Goal: Task Accomplishment & Management: Complete application form

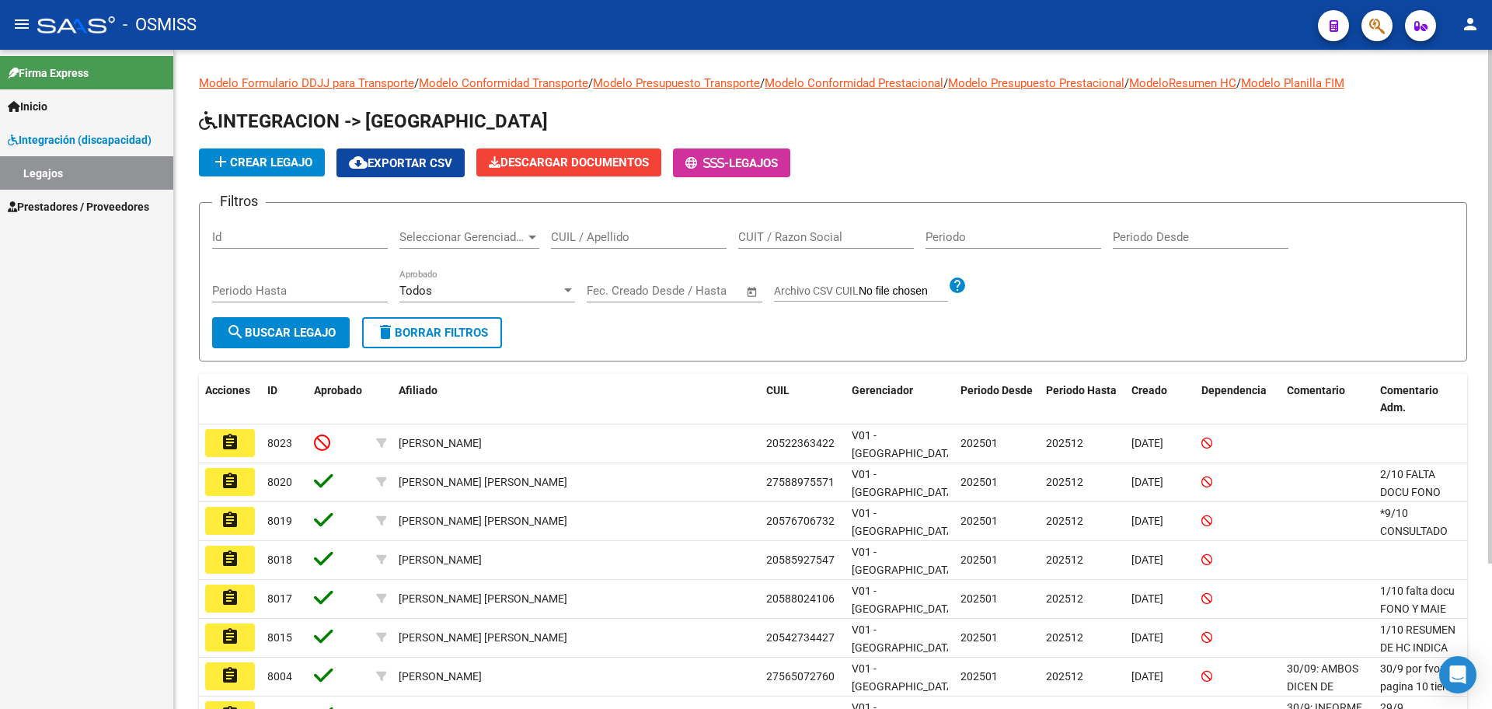
click at [272, 164] on span "add Crear Legajo" at bounding box center [261, 162] width 101 height 14
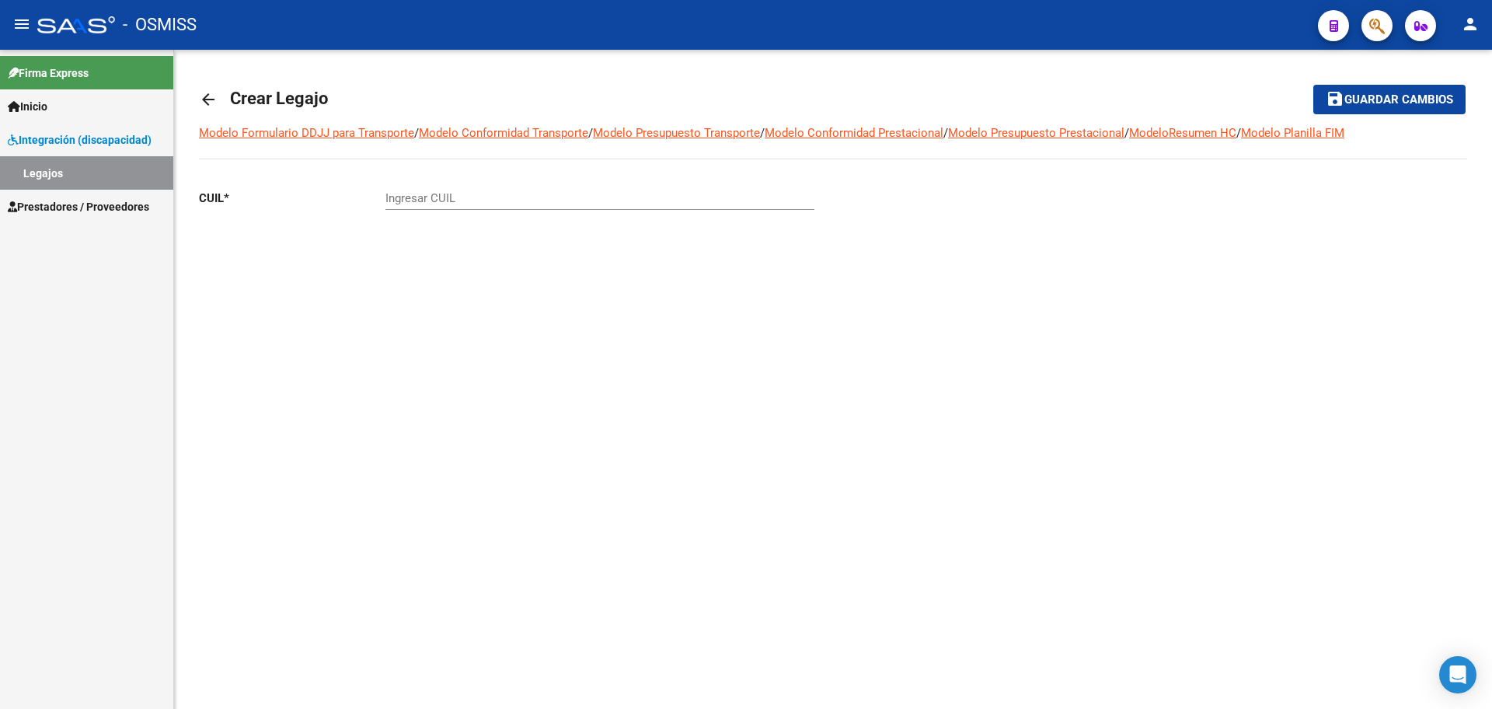
click at [456, 188] on div "Ingresar CUIL" at bounding box center [599, 192] width 429 height 33
type input "23-55149174-9"
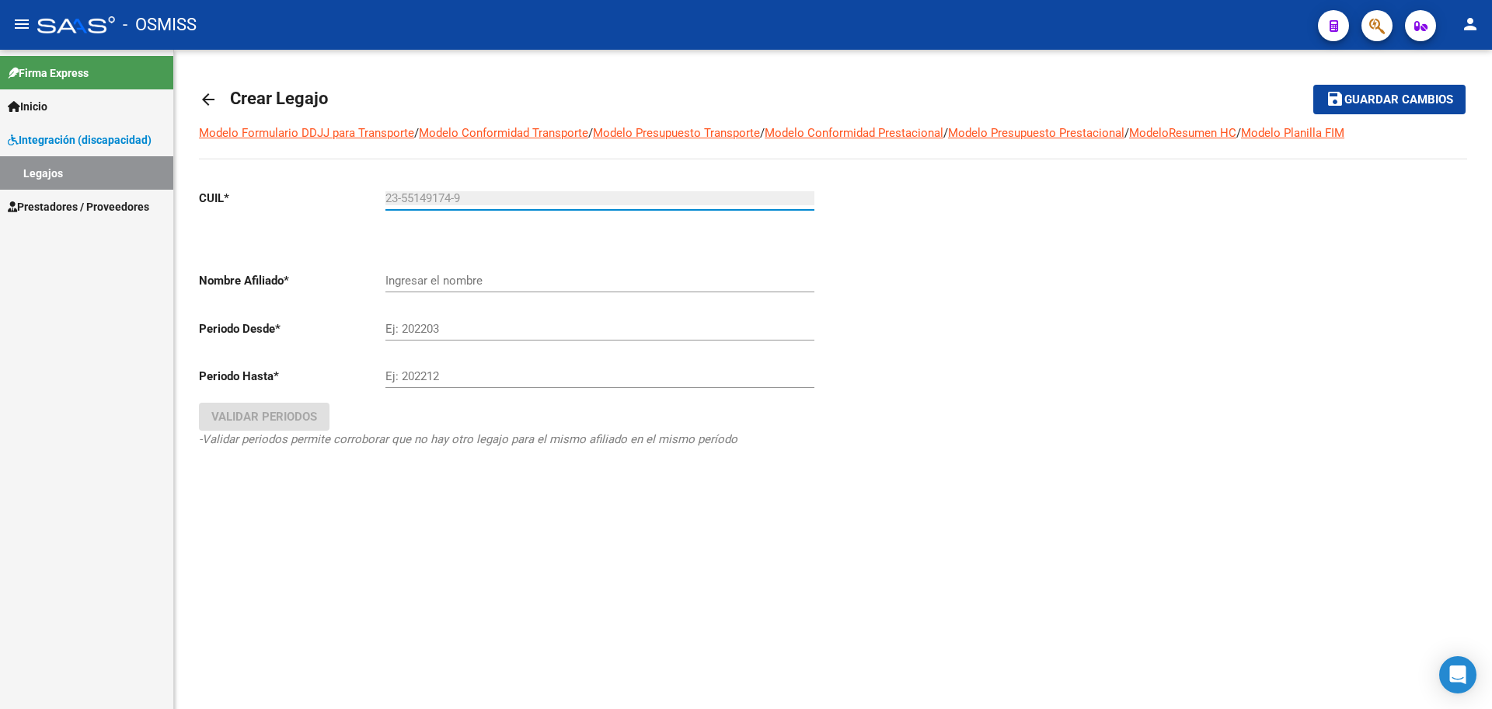
type input "[PERSON_NAME] [PERSON_NAME]"
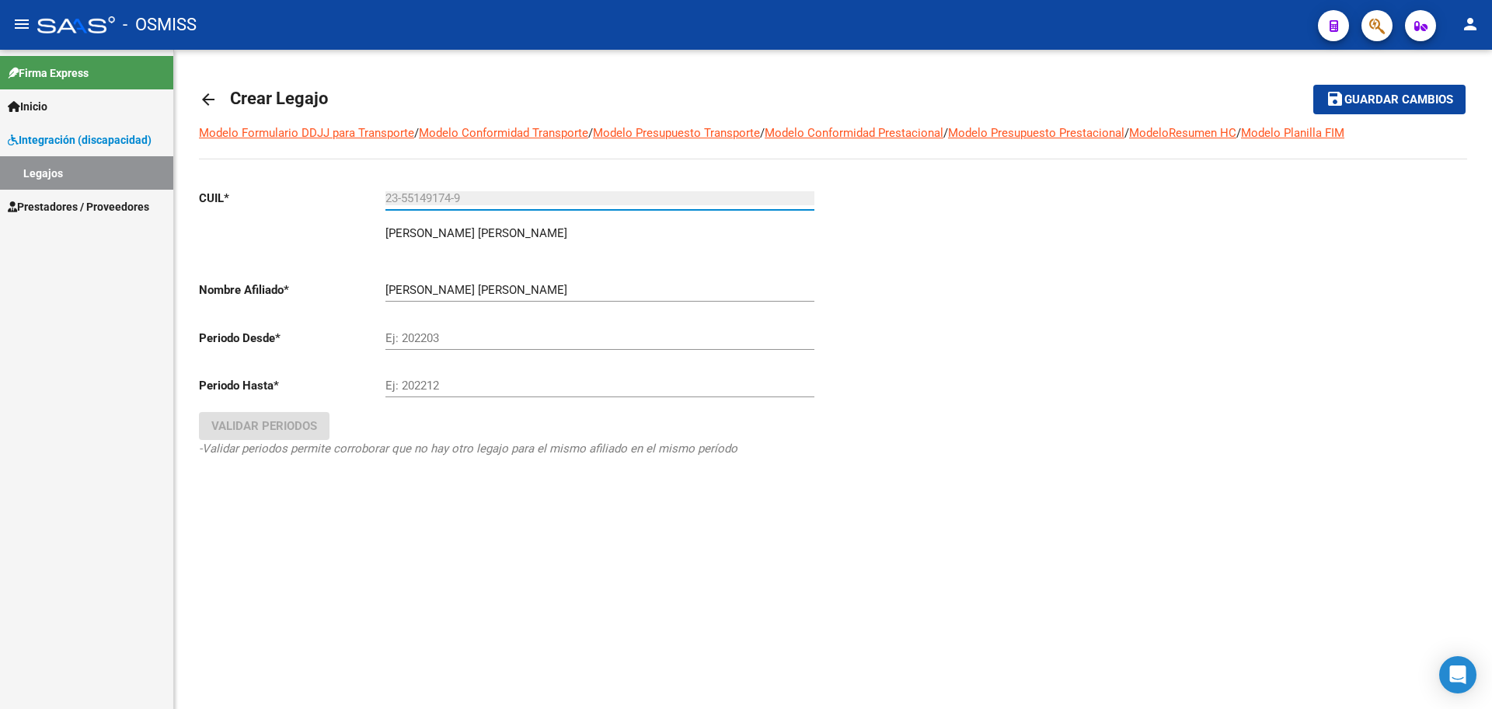
type input "23-55149174-9"
click at [437, 327] on div "Ej: 202203" at bounding box center [599, 332] width 429 height 33
type input "202501"
type input "1"
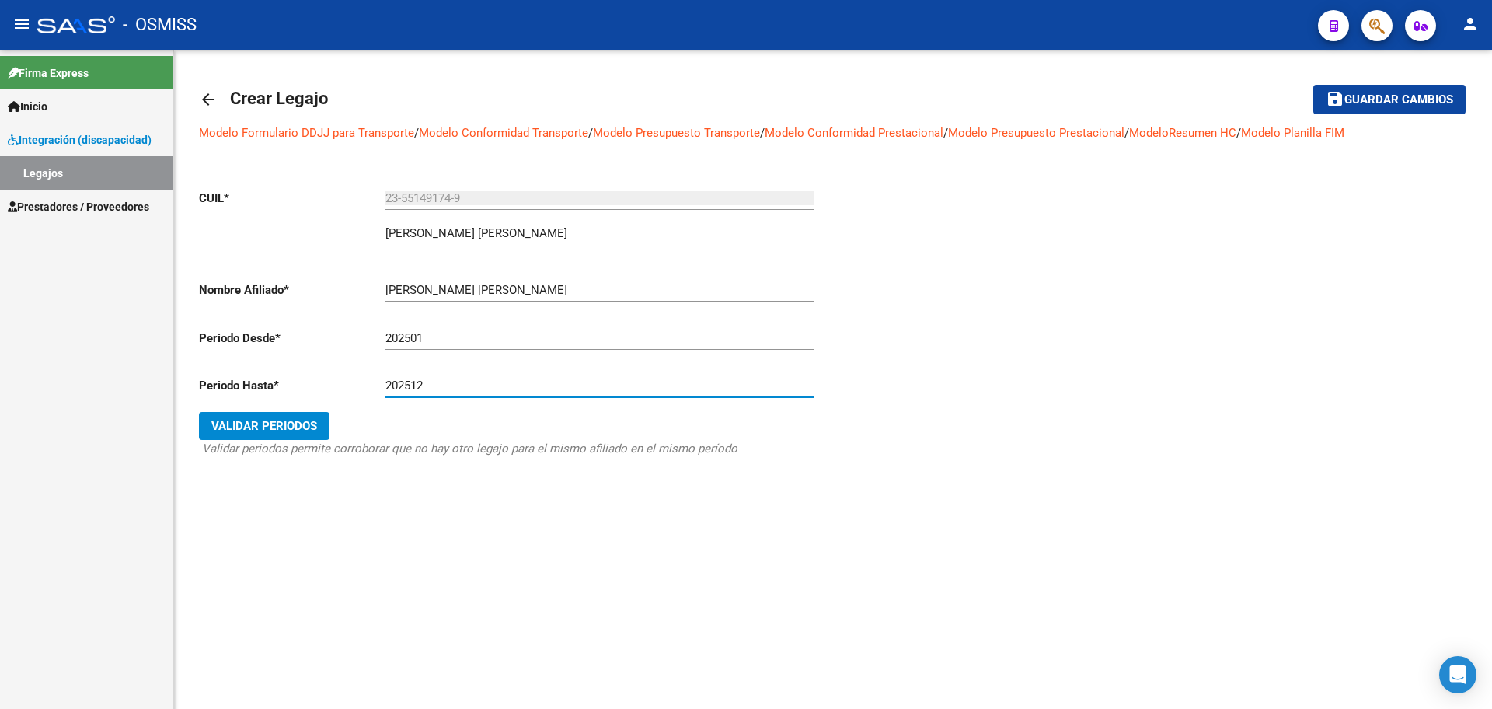
type input "202512"
click at [298, 415] on button "Validar Periodos" at bounding box center [264, 426] width 131 height 28
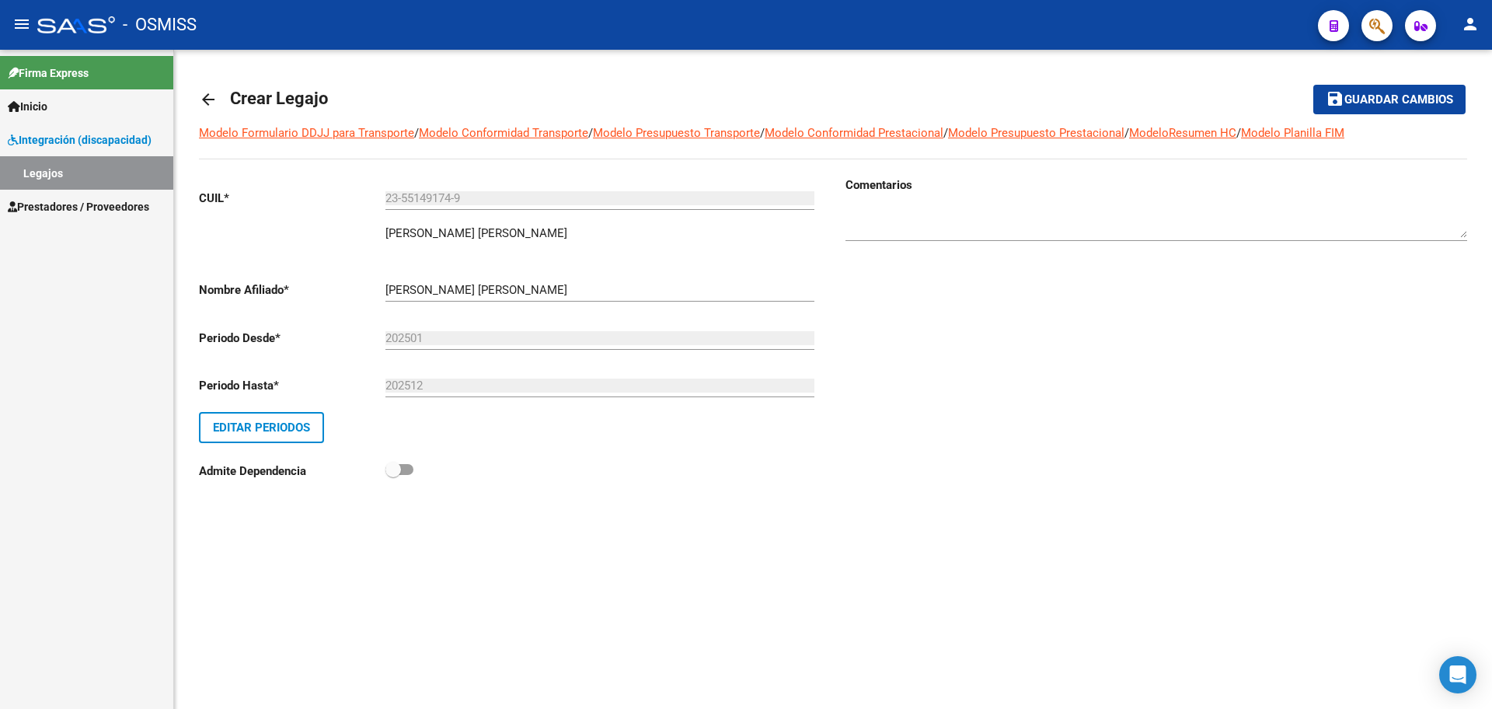
click at [1342, 100] on mat-icon "save" at bounding box center [1334, 98] width 19 height 19
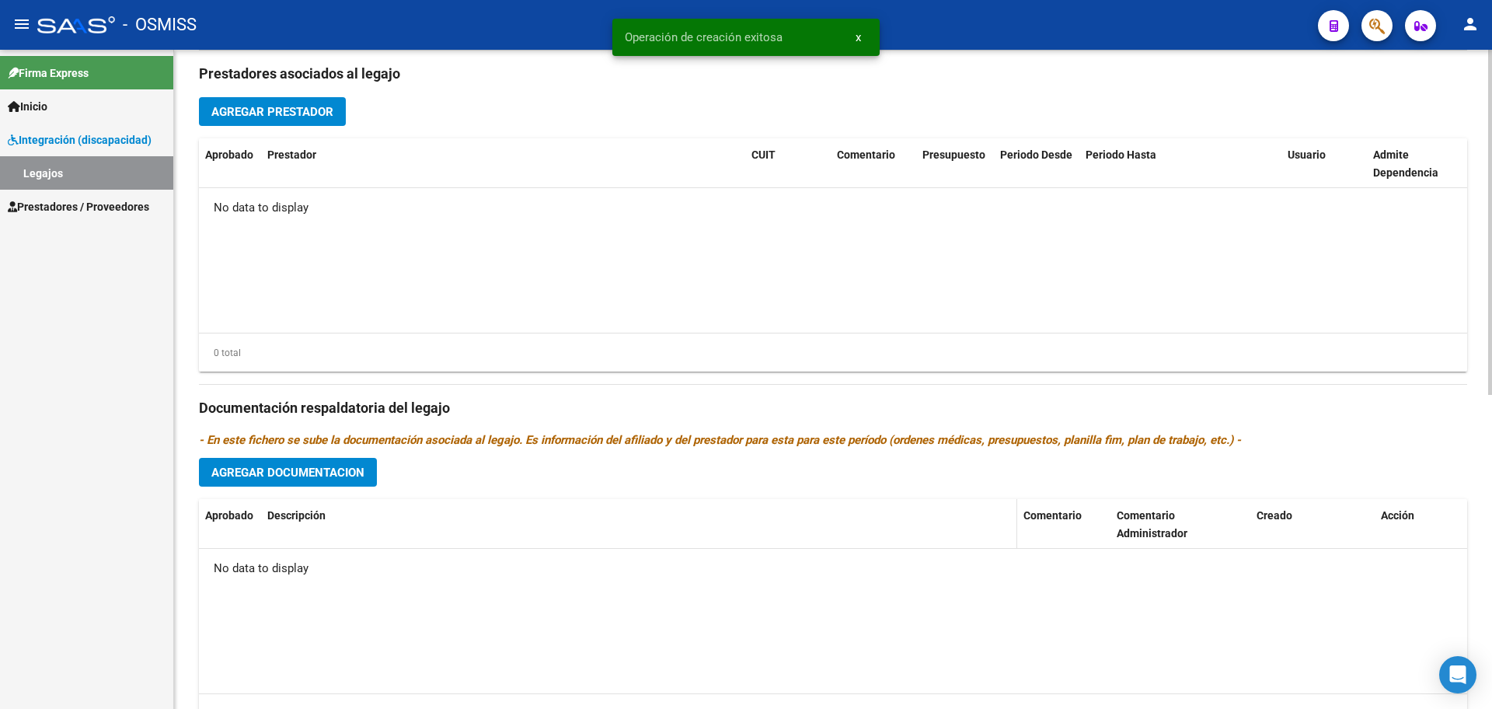
scroll to position [583, 0]
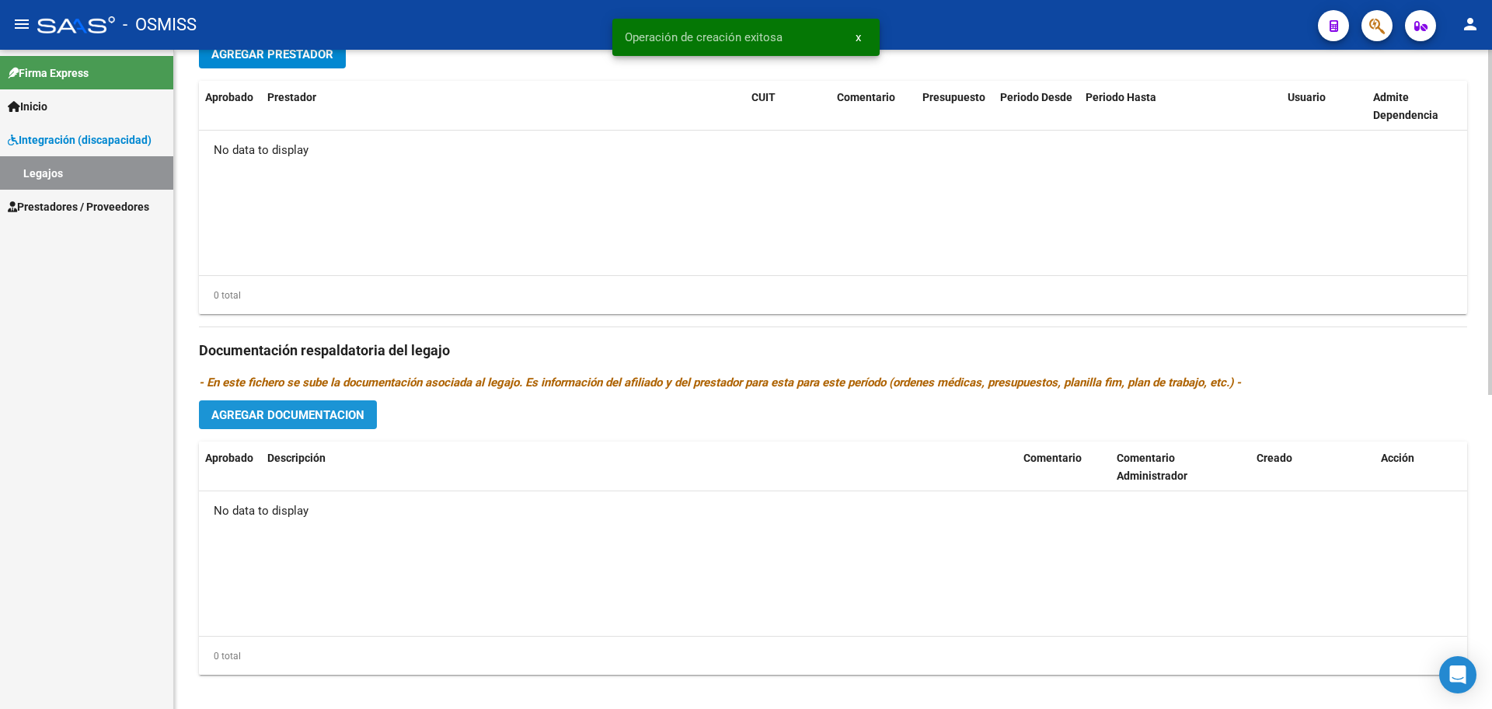
click at [336, 426] on button "Agregar Documentacion" at bounding box center [288, 414] width 178 height 29
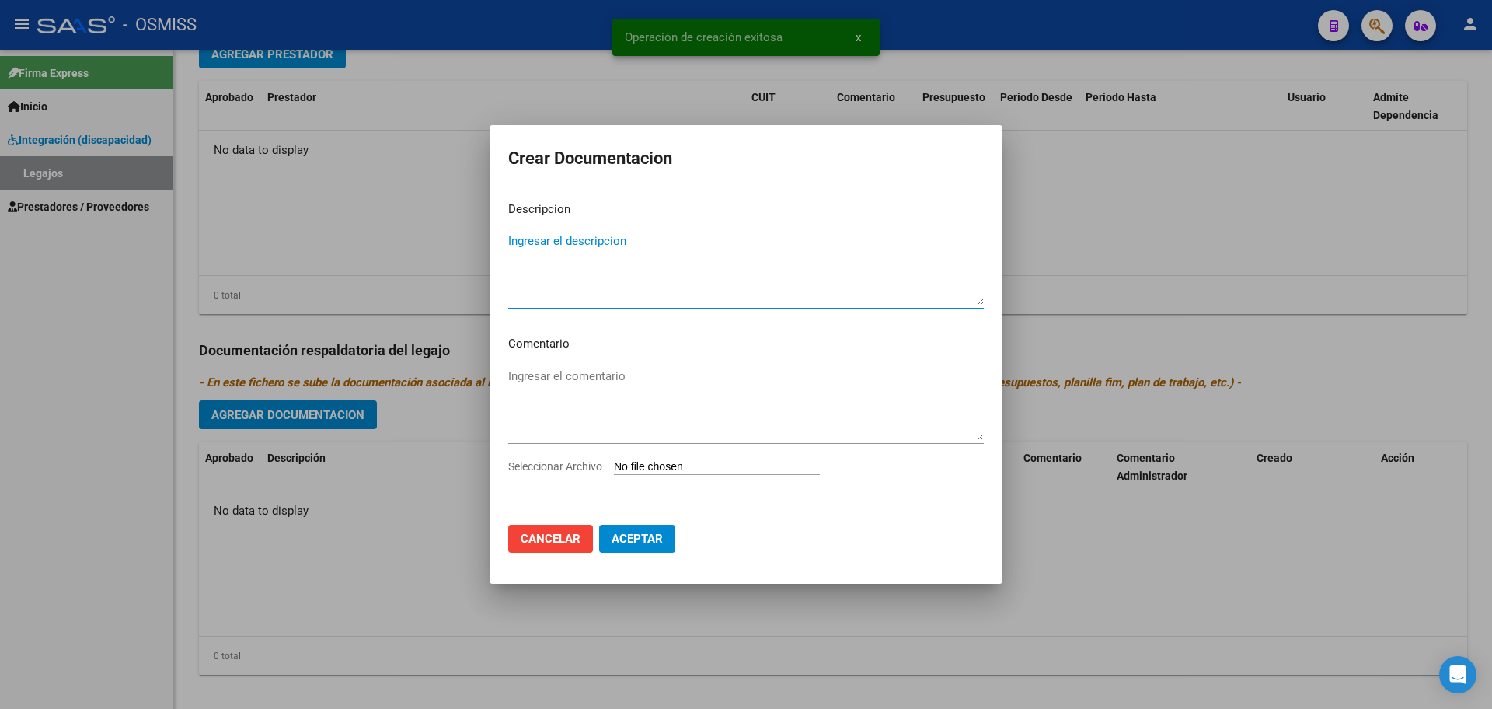
click at [680, 468] on input "Seleccionar Archivo" at bounding box center [717, 467] width 206 height 15
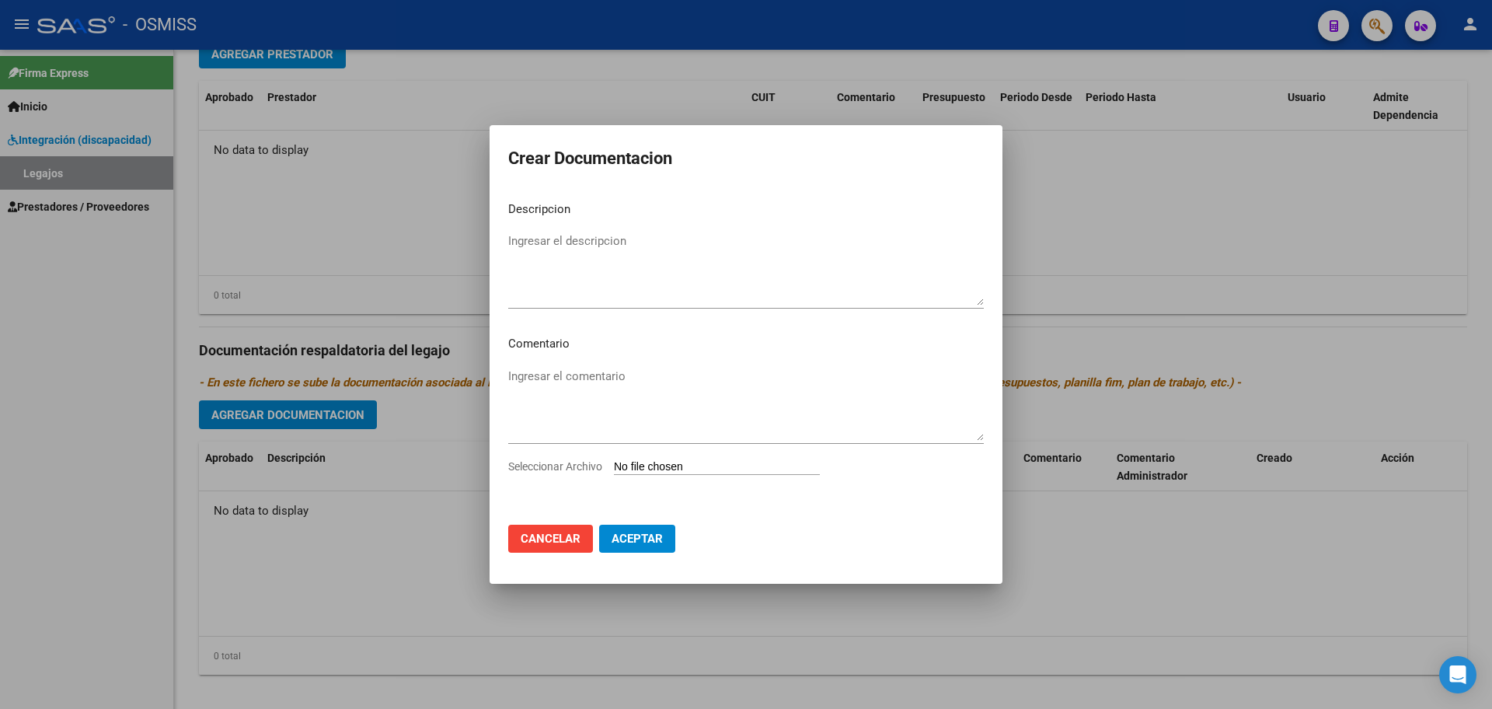
type input "C:\fakepath\.[PERSON_NAME] - PSICOLOGIA.pdf"
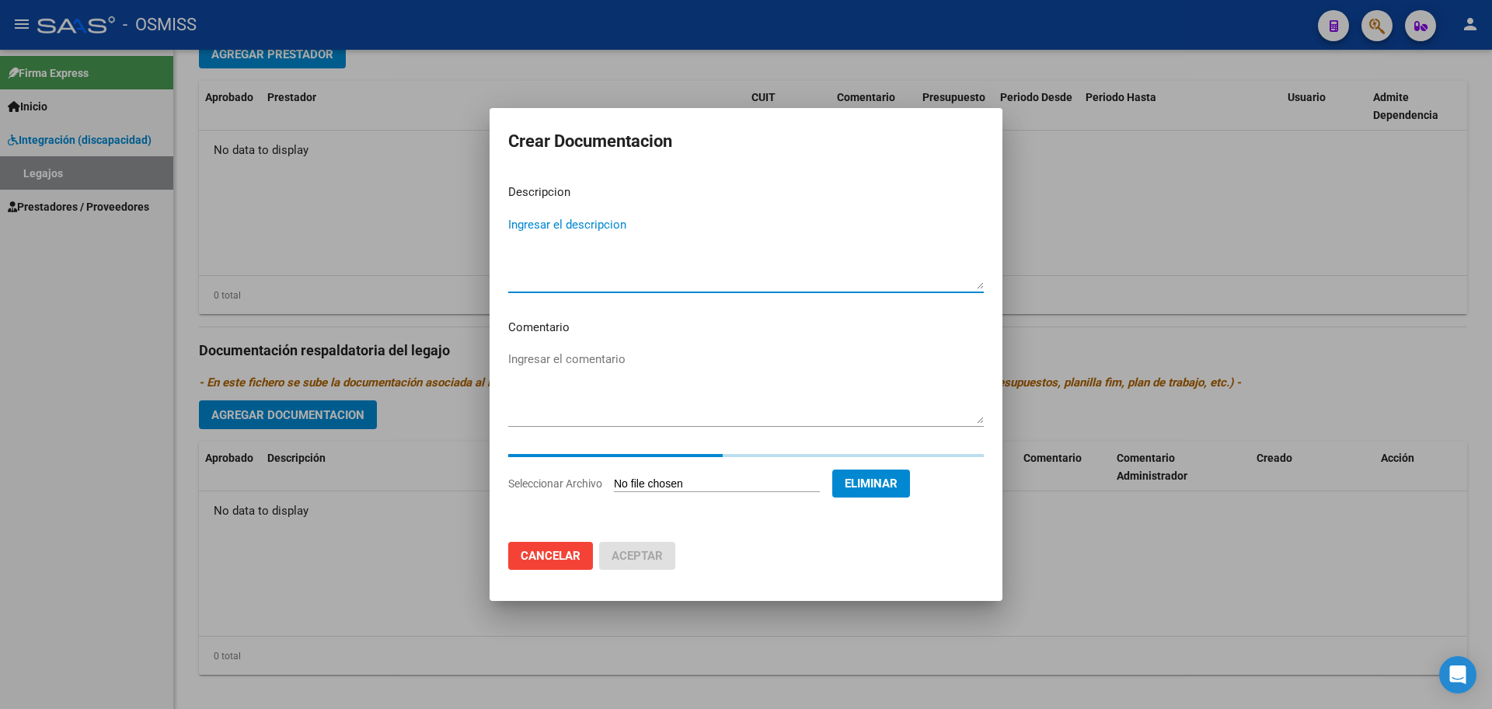
click at [569, 272] on textarea "Ingresar el descripcion" at bounding box center [745, 252] width 475 height 73
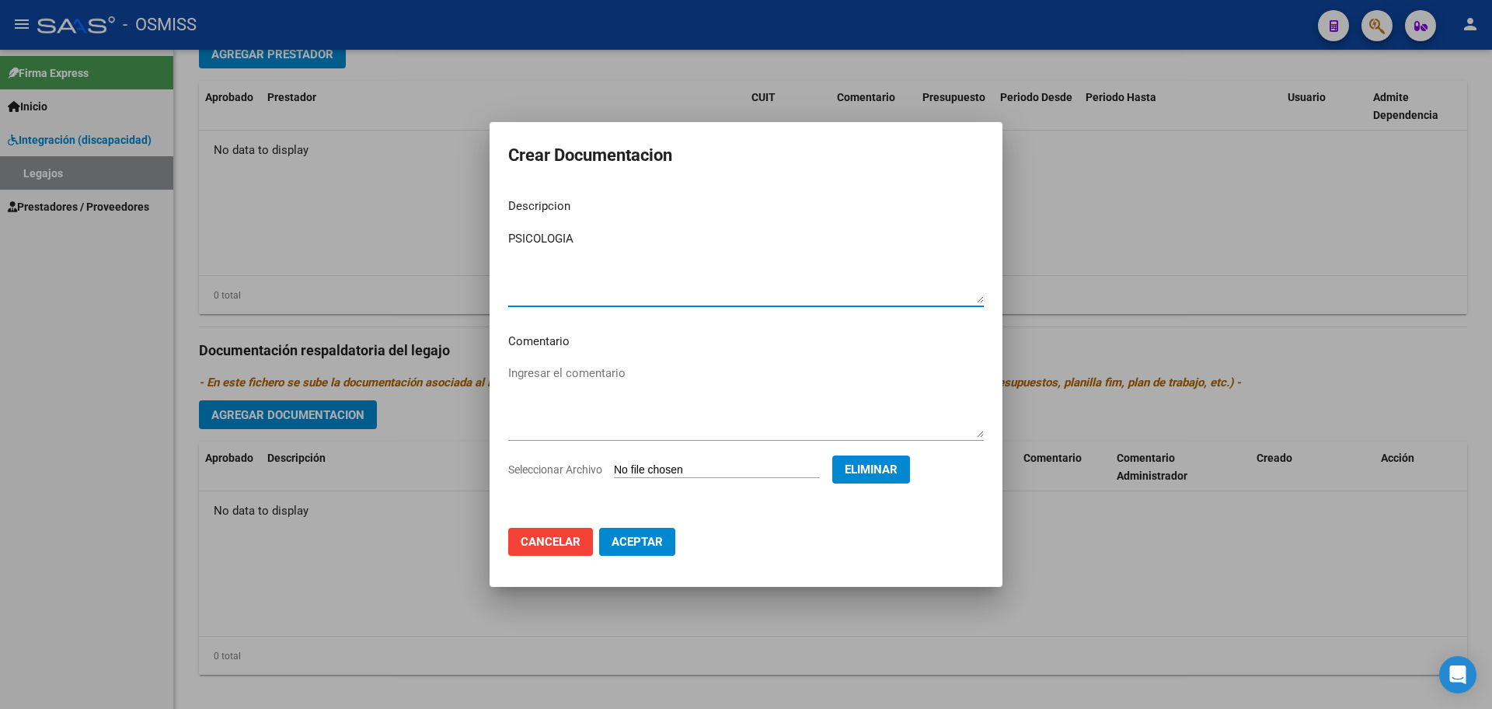
type textarea "PSICOLOGIA"
click at [626, 547] on span "Aceptar" at bounding box center [636, 541] width 51 height 14
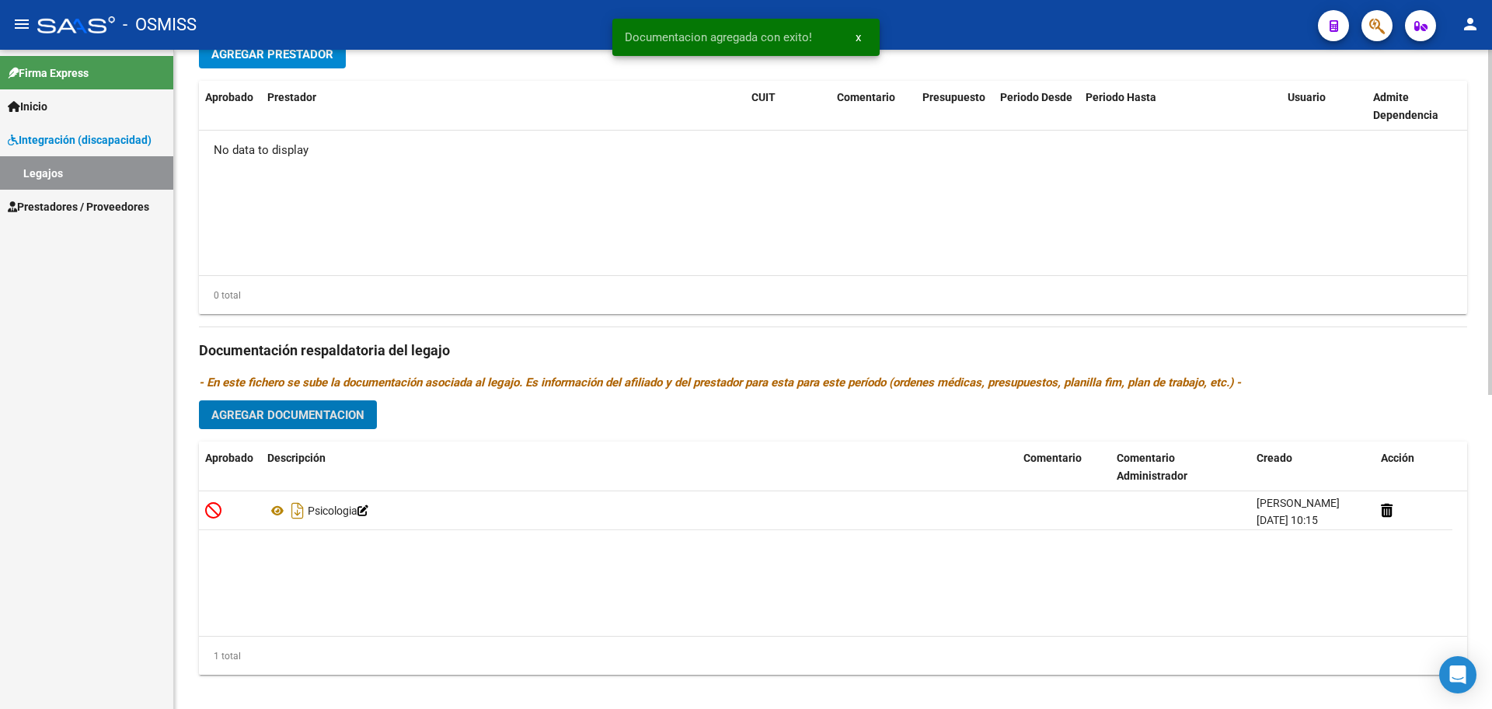
click at [313, 419] on span "Agregar Documentacion" at bounding box center [287, 415] width 153 height 14
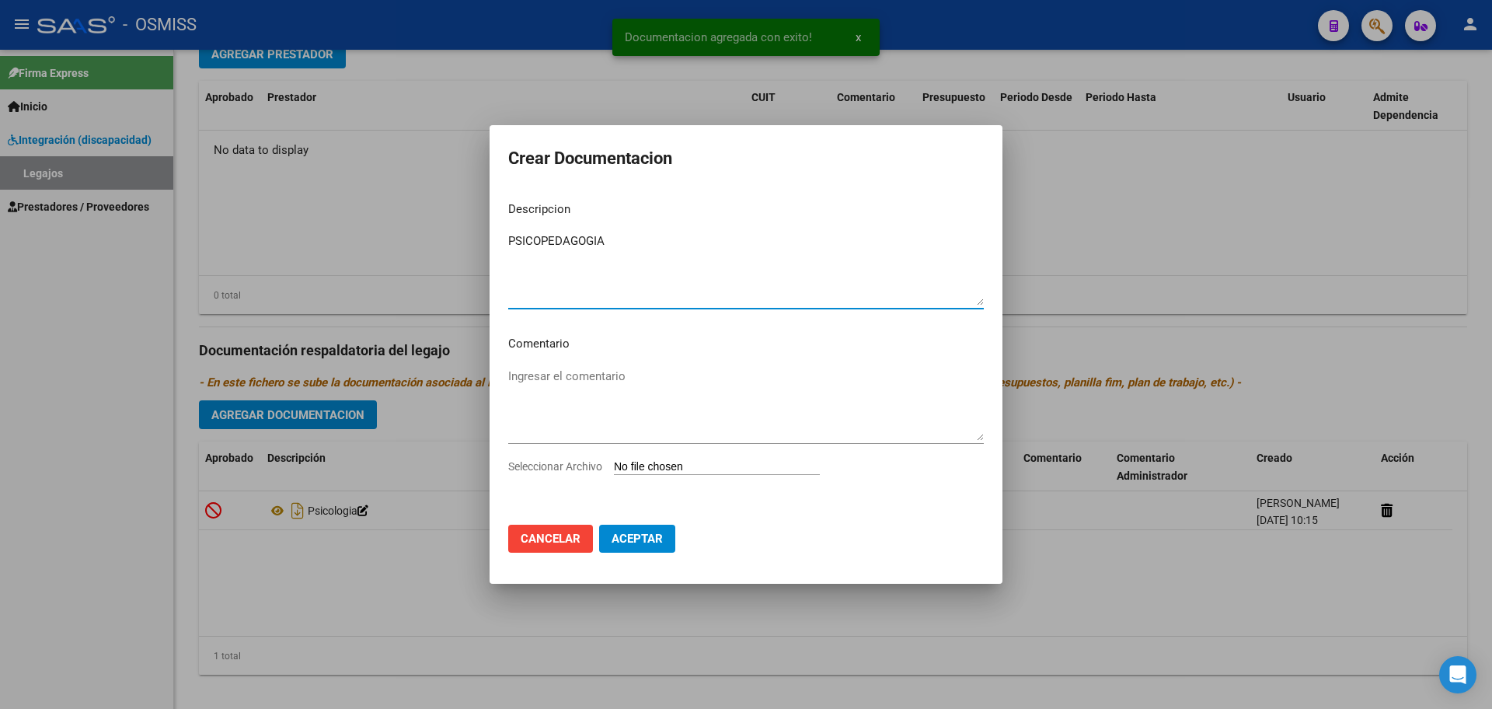
type textarea "PSICOPEDAGOGIA"
click at [716, 467] on input "Seleccionar Archivo" at bounding box center [717, 467] width 206 height 15
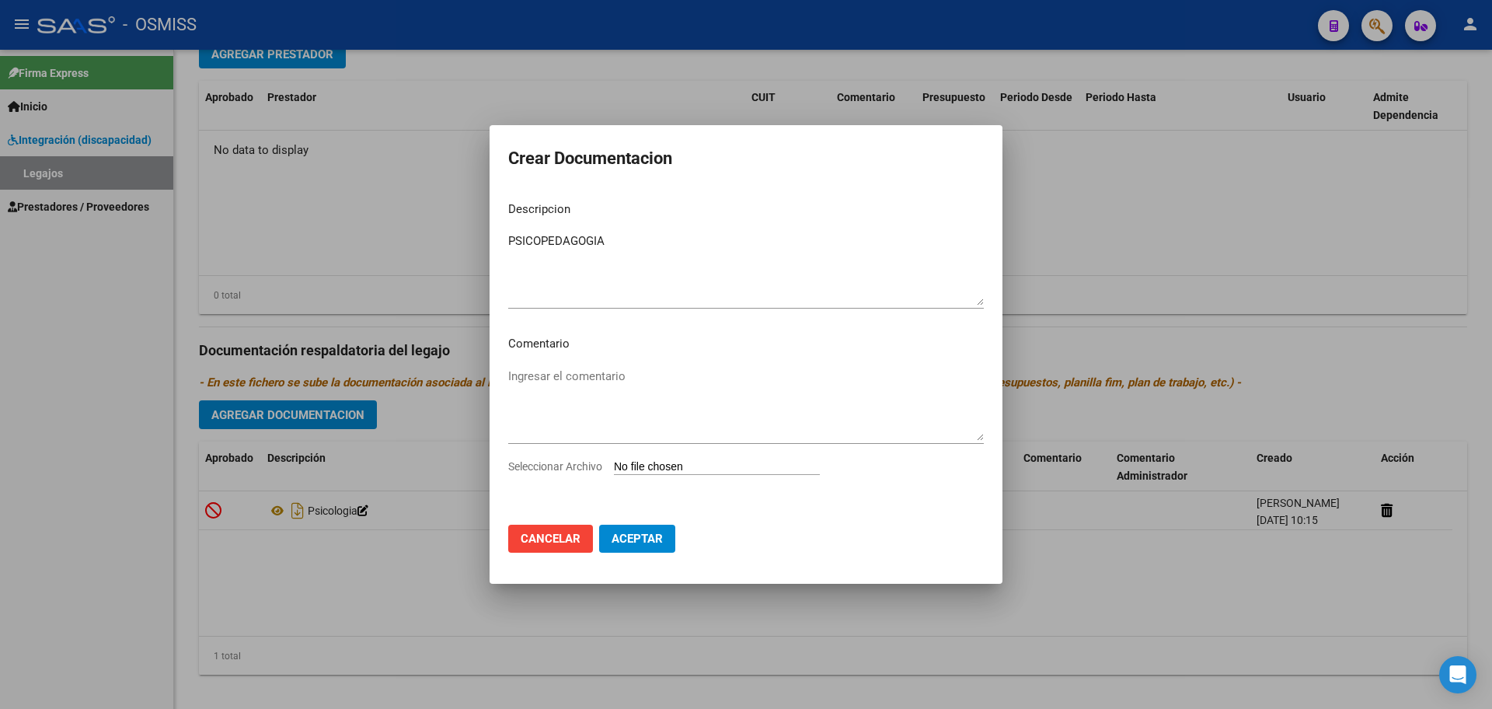
type input "C:\fakepath\.[PERSON_NAME] - PSICOPEDAGOGIA.pdf"
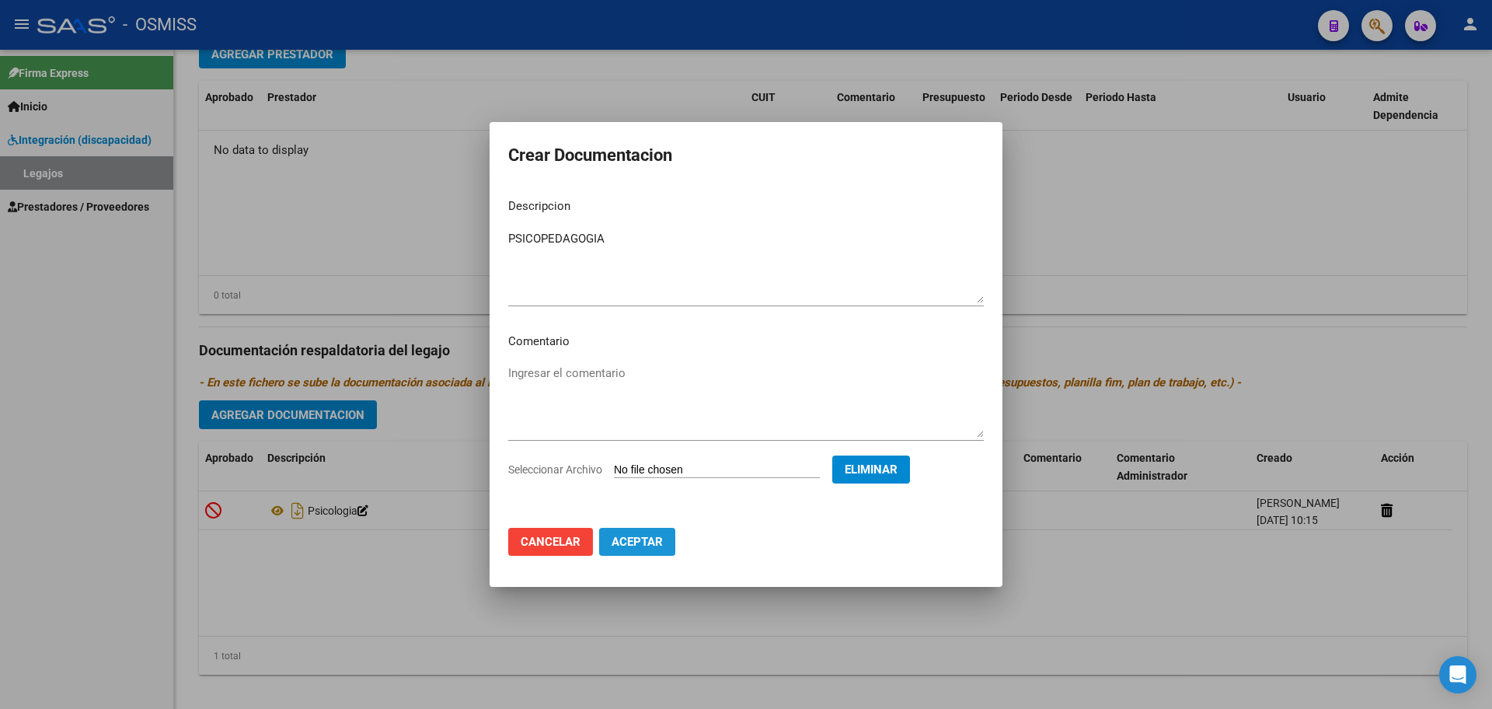
click at [646, 547] on span "Aceptar" at bounding box center [636, 541] width 51 height 14
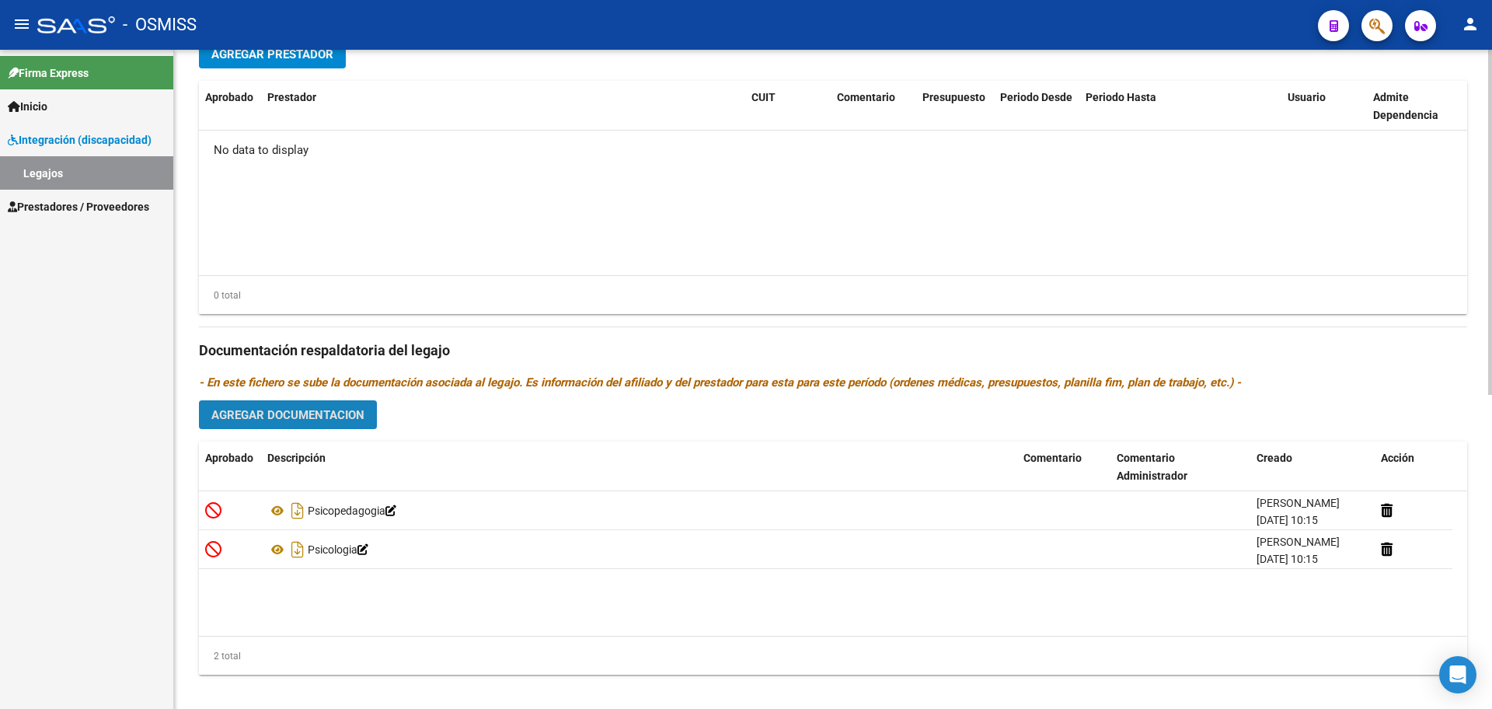
click at [346, 417] on span "Agregar Documentacion" at bounding box center [287, 415] width 153 height 14
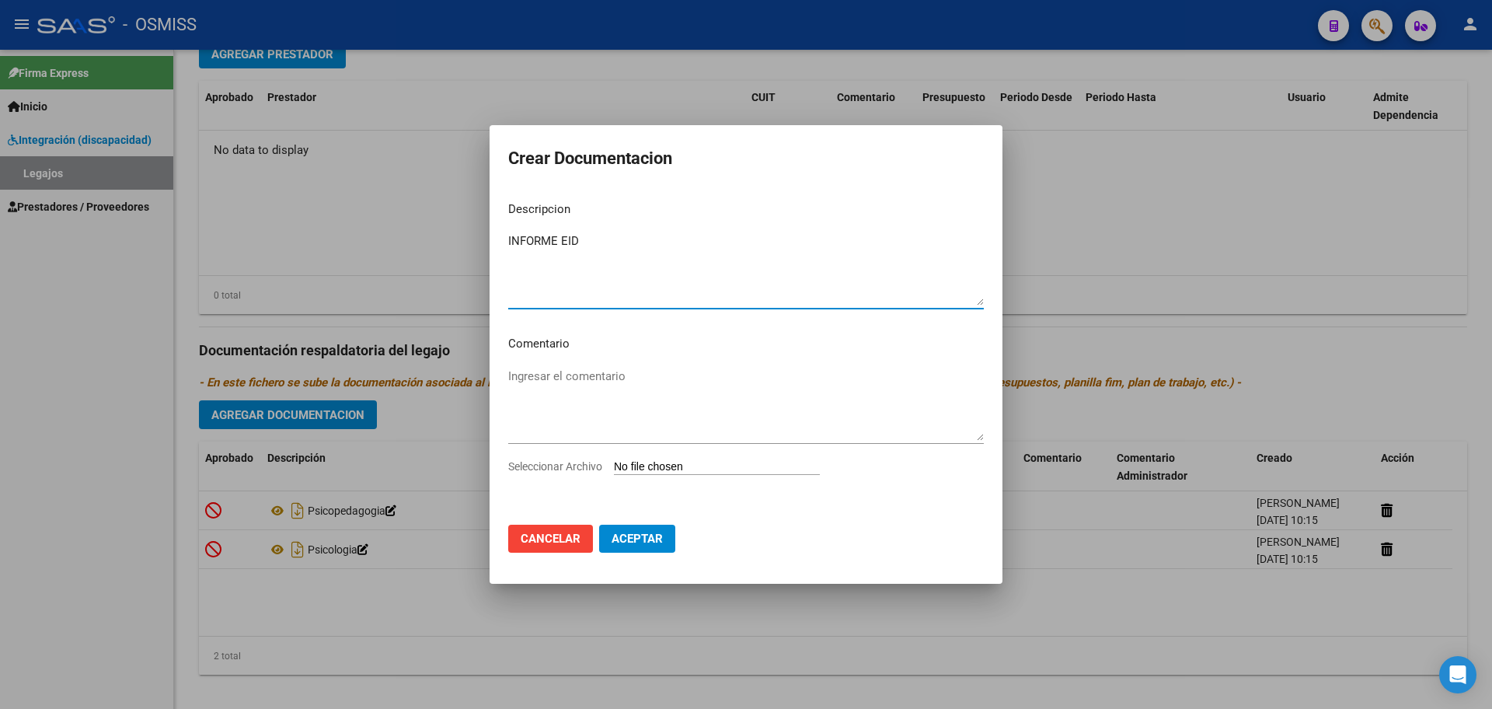
type textarea "INFORME EID"
click at [656, 468] on input "Seleccionar Archivo" at bounding box center [717, 467] width 206 height 15
type input "C:\fakepath\[PERSON_NAME] [PERSON_NAME].pdf"
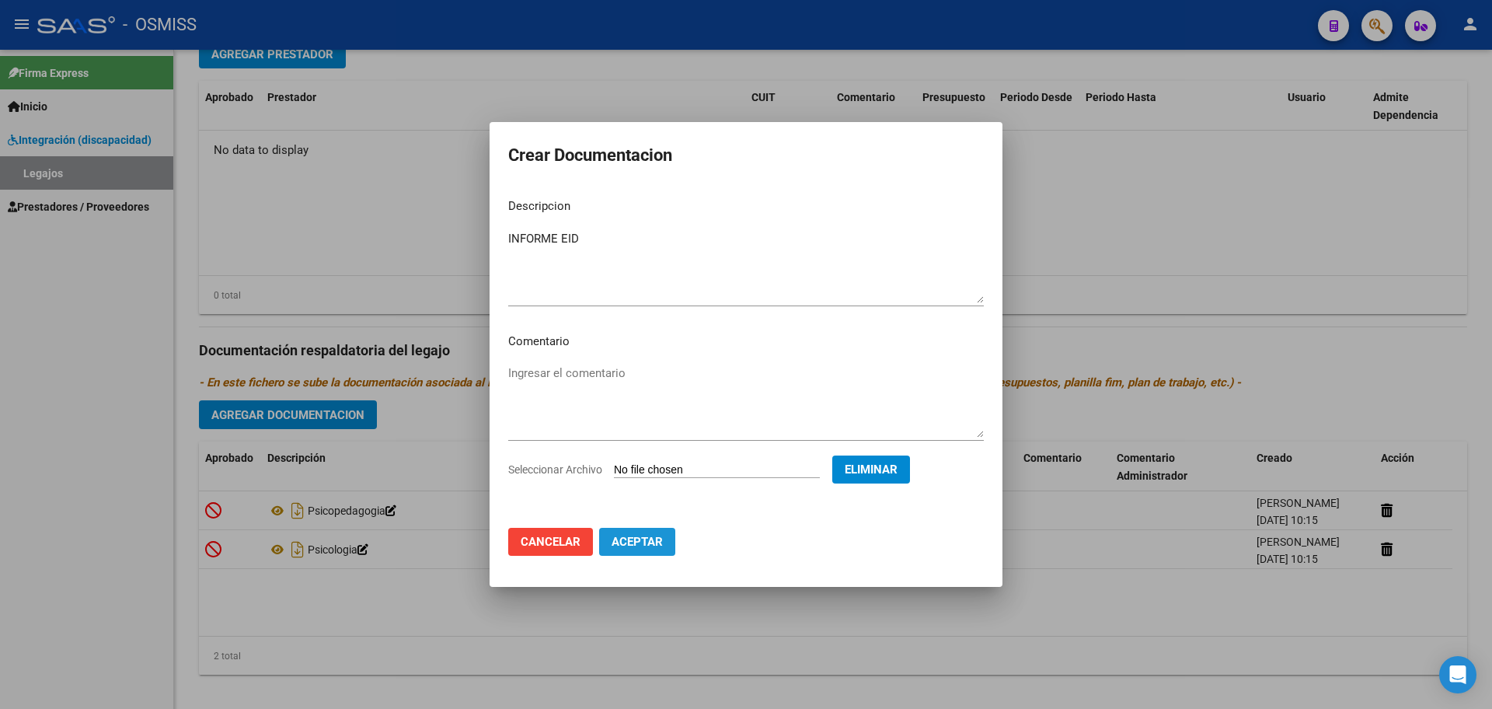
click at [646, 547] on span "Aceptar" at bounding box center [636, 541] width 51 height 14
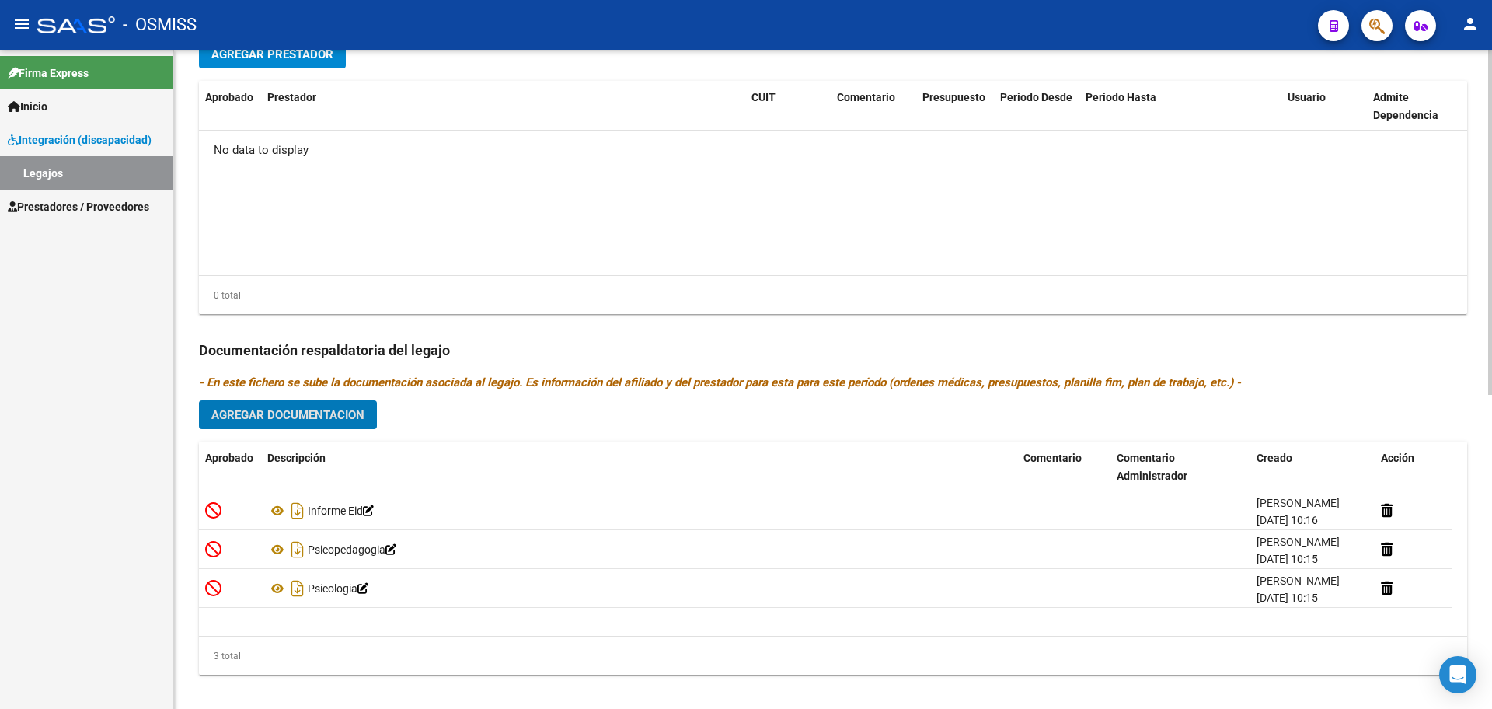
click at [279, 51] on span "Agregar Prestador" at bounding box center [272, 54] width 122 height 14
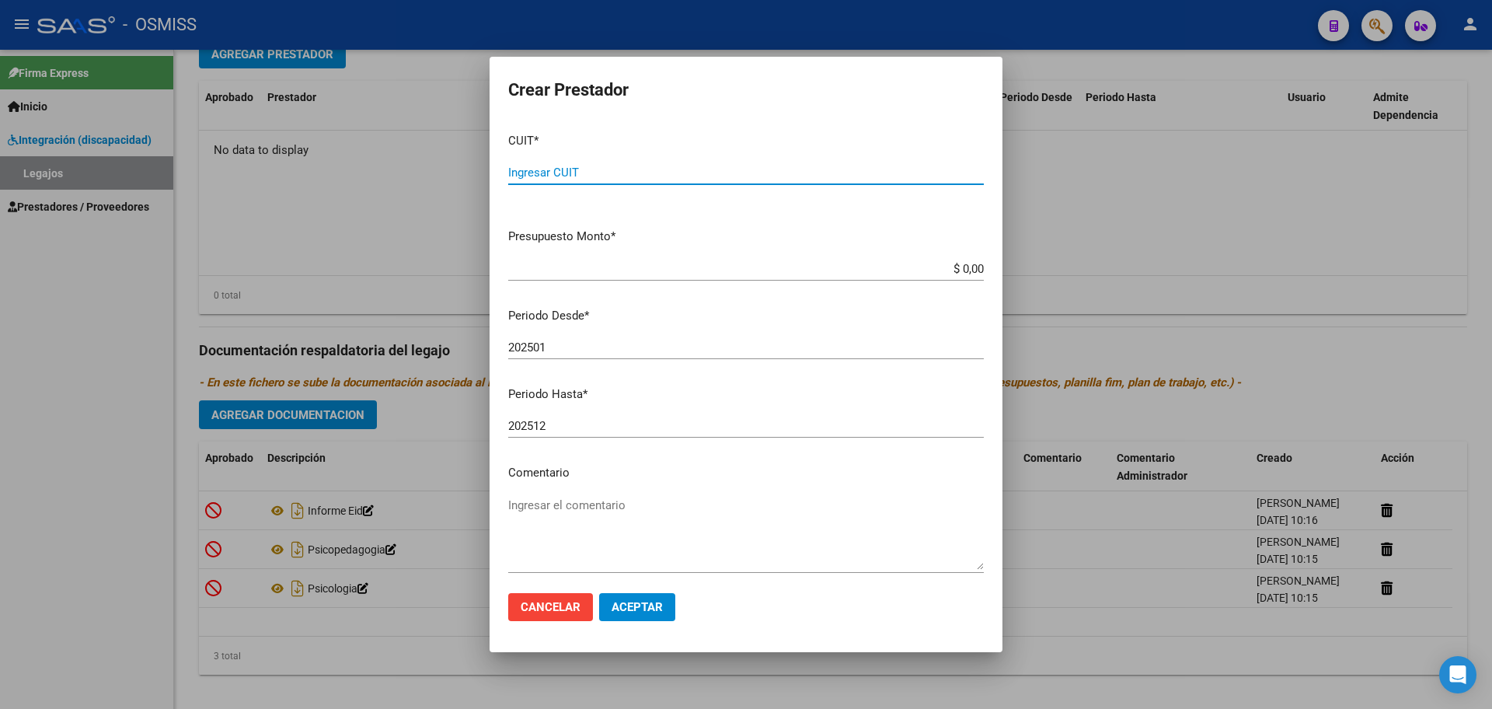
paste input "27-34212500-5"
type input "27-34212500-5"
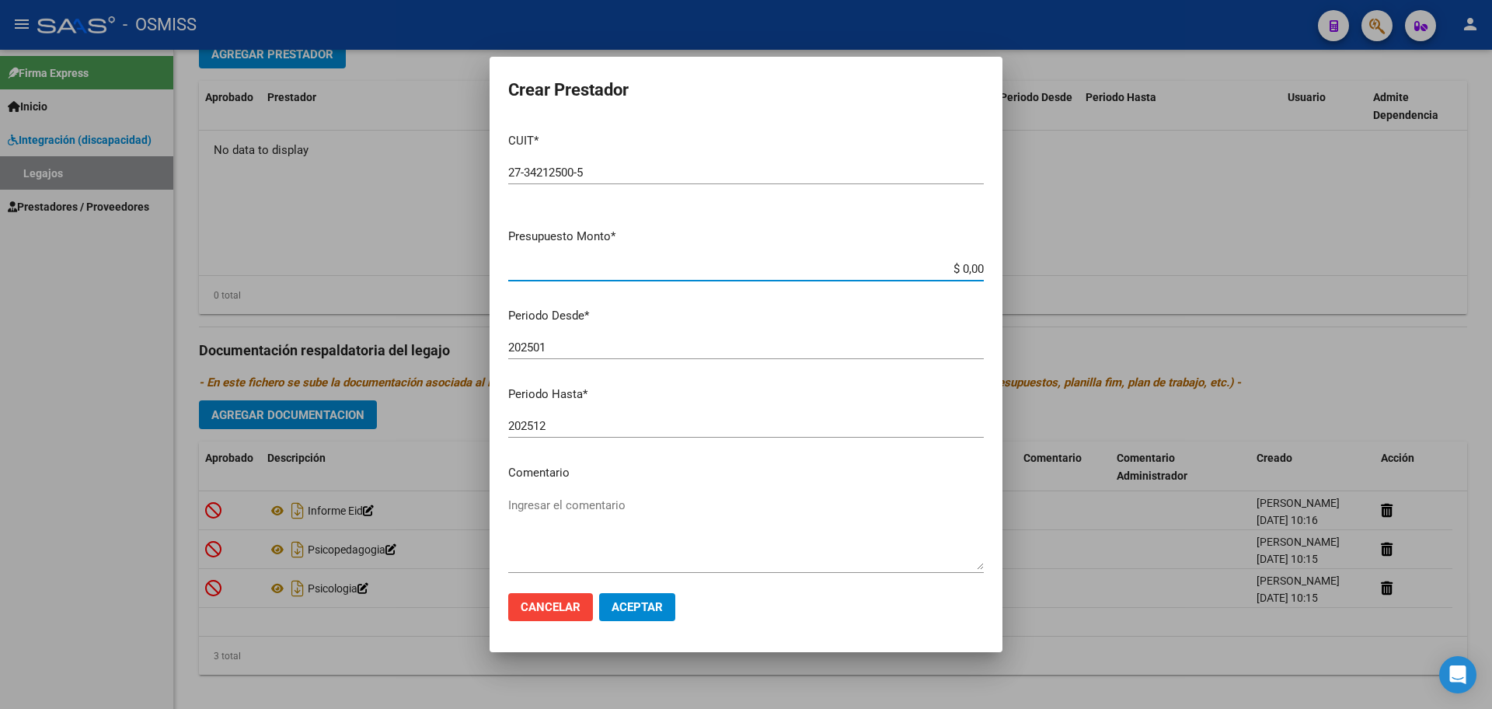
type input "$ 0,01"
type input "202510"
click at [628, 608] on span "Aceptar" at bounding box center [636, 607] width 51 height 14
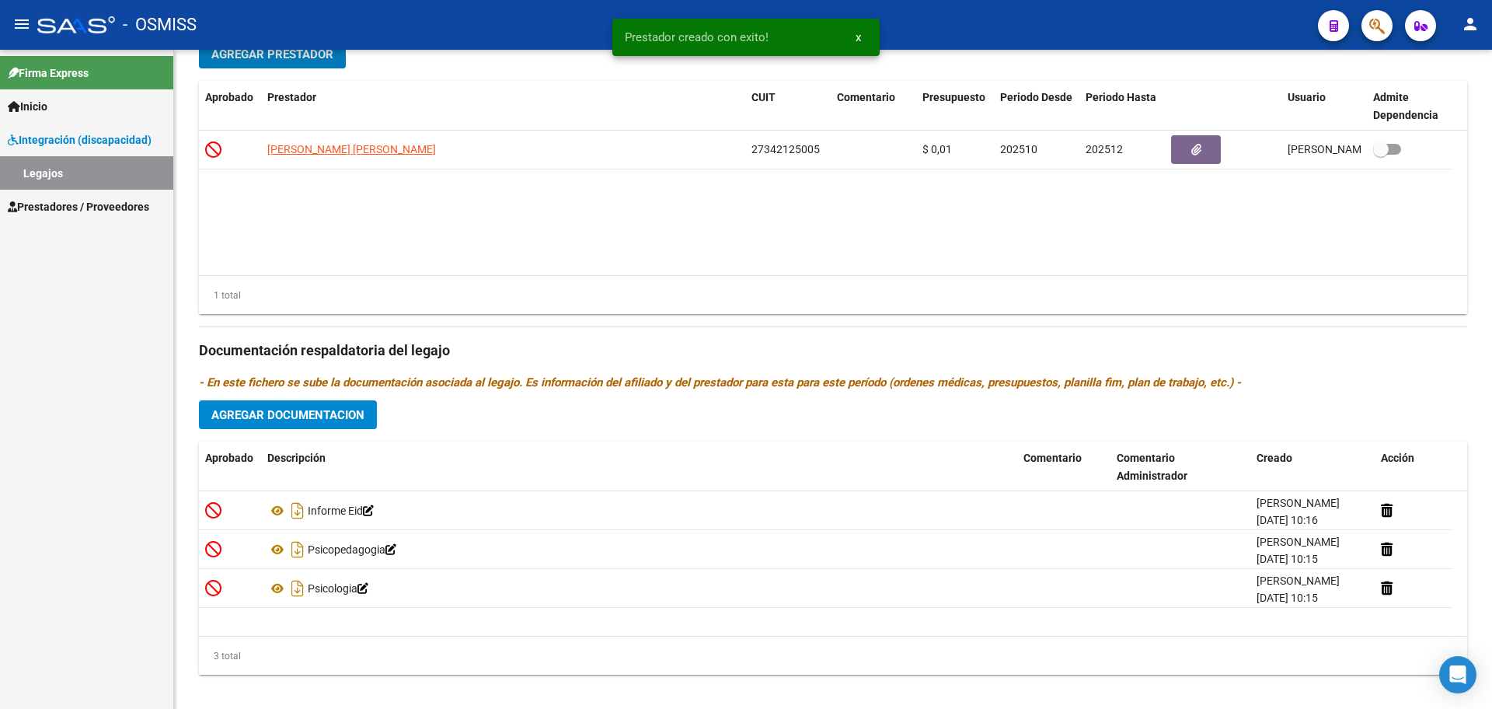
scroll to position [573, 0]
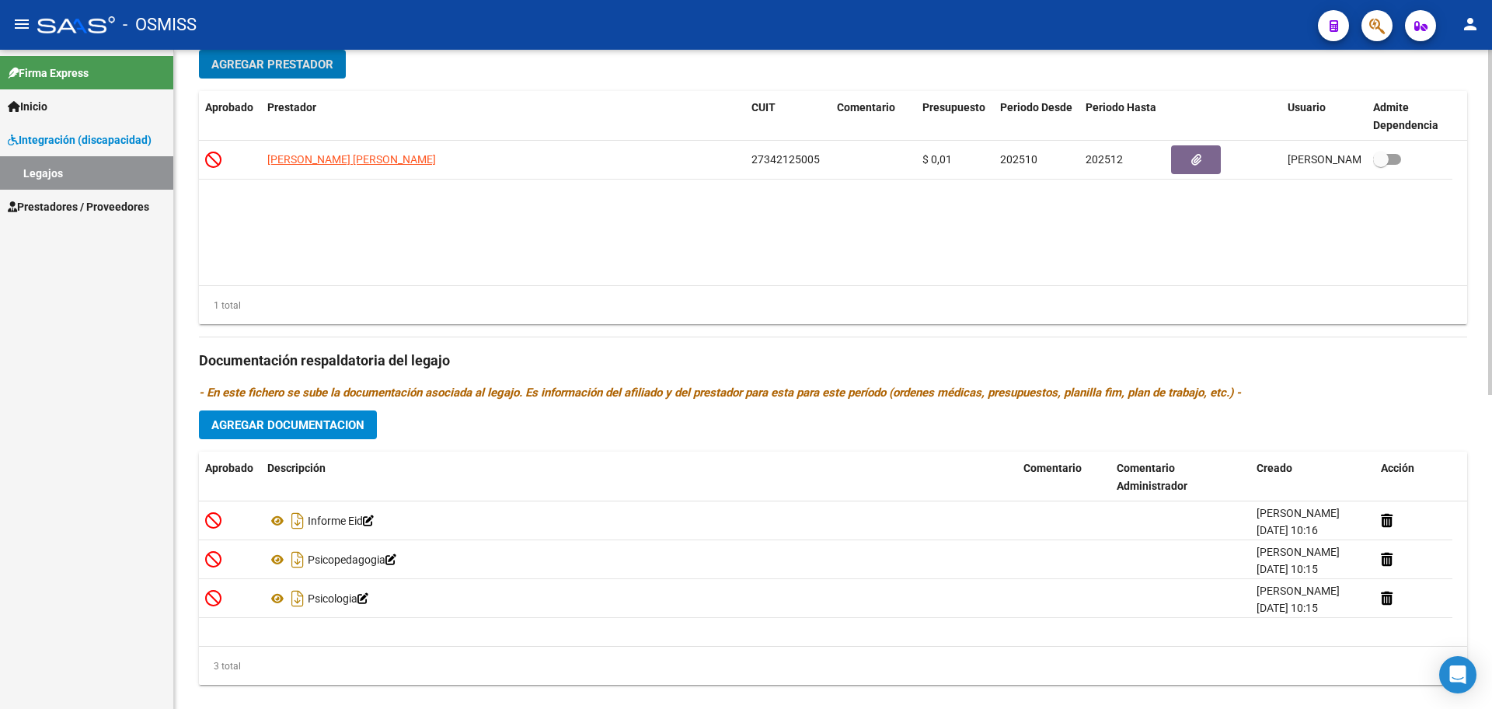
click at [336, 71] on button "Agregar Prestador" at bounding box center [272, 64] width 147 height 29
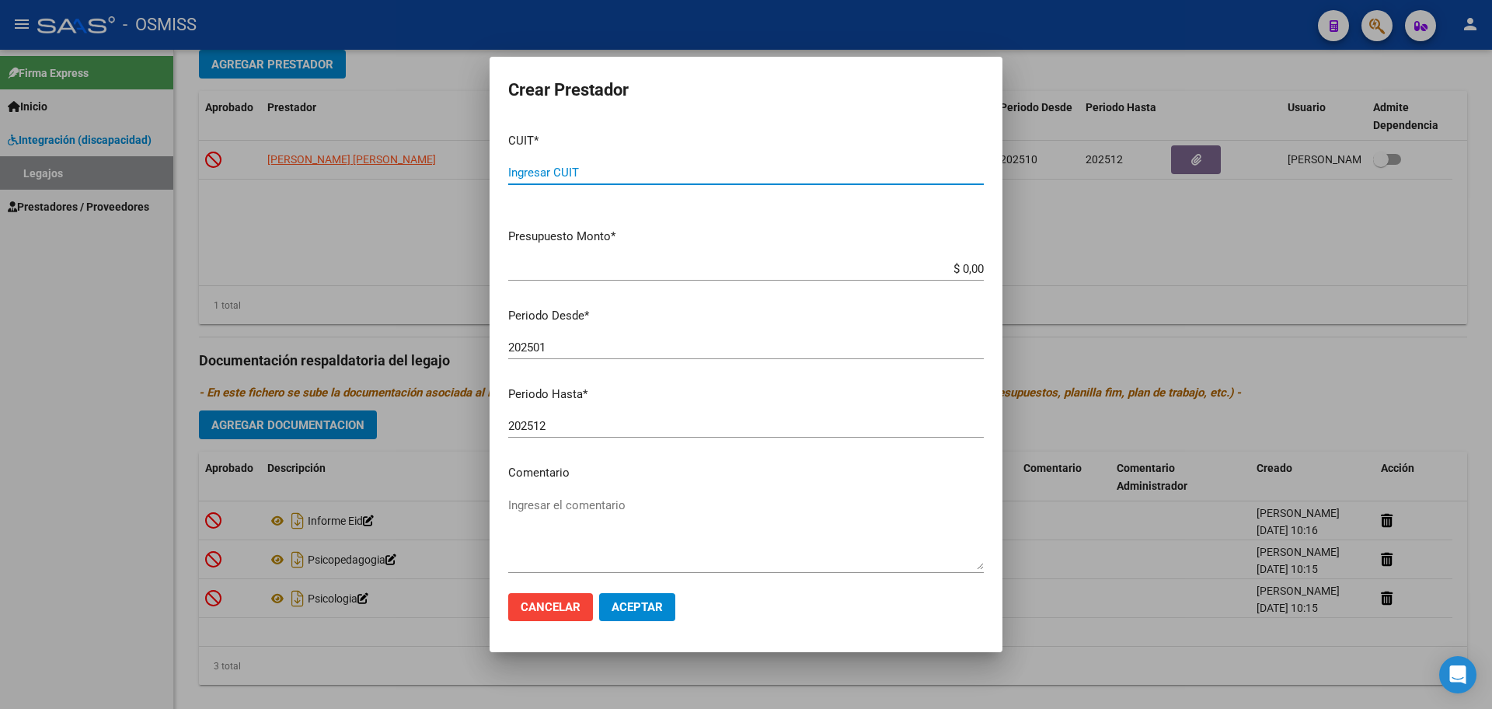
paste input "27-38586513-4"
type input "27-38586513-4"
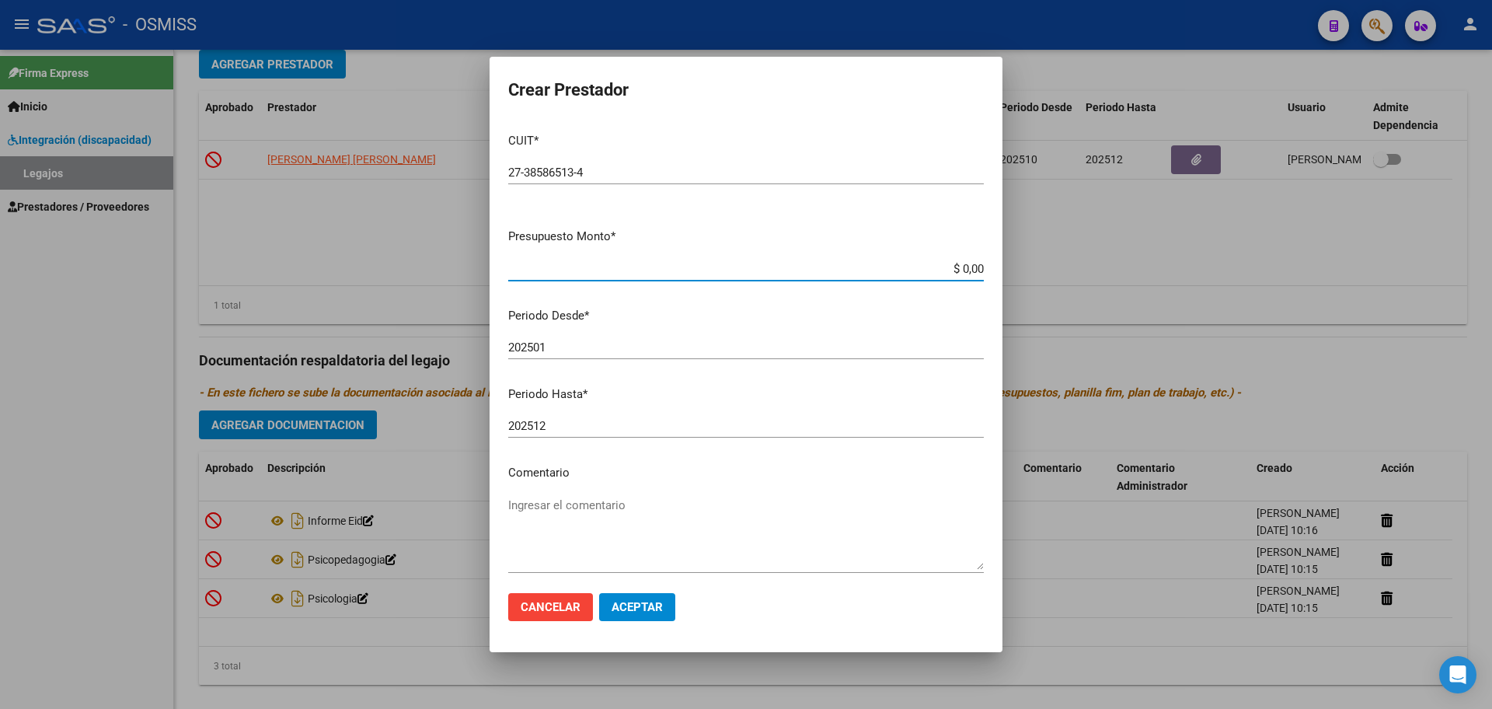
type input "$ 0,01"
type input "202510"
click at [632, 601] on span "Aceptar" at bounding box center [636, 607] width 51 height 14
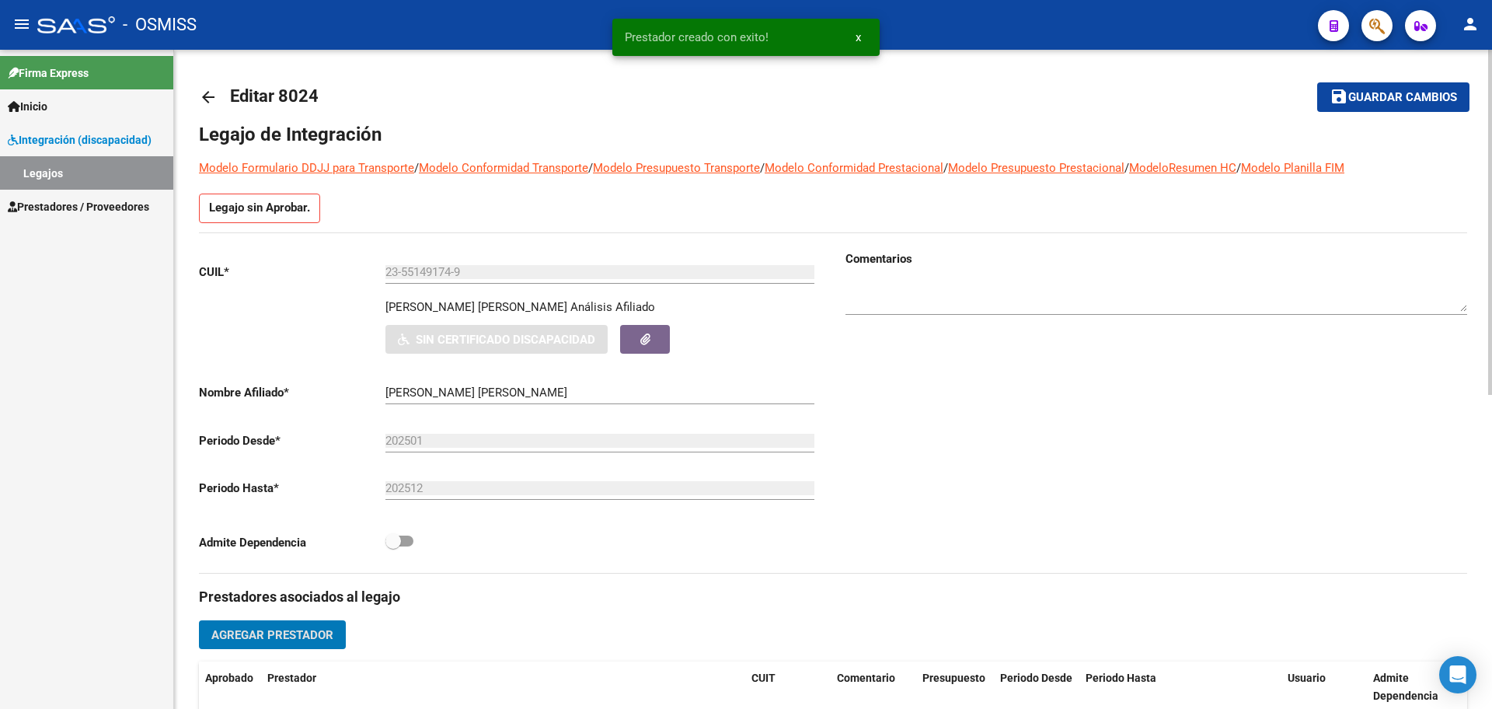
scroll to position [0, 0]
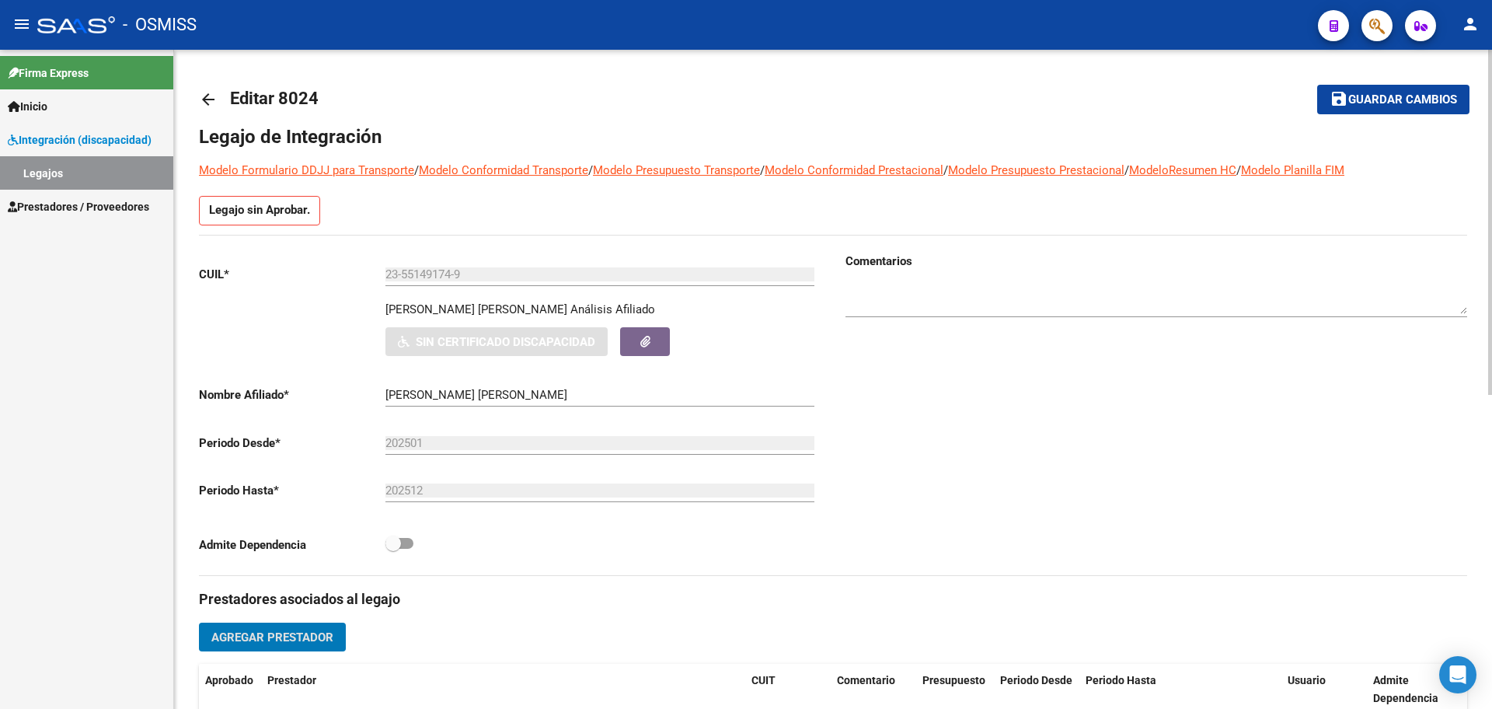
click at [1379, 101] on span "Guardar cambios" at bounding box center [1402, 100] width 109 height 14
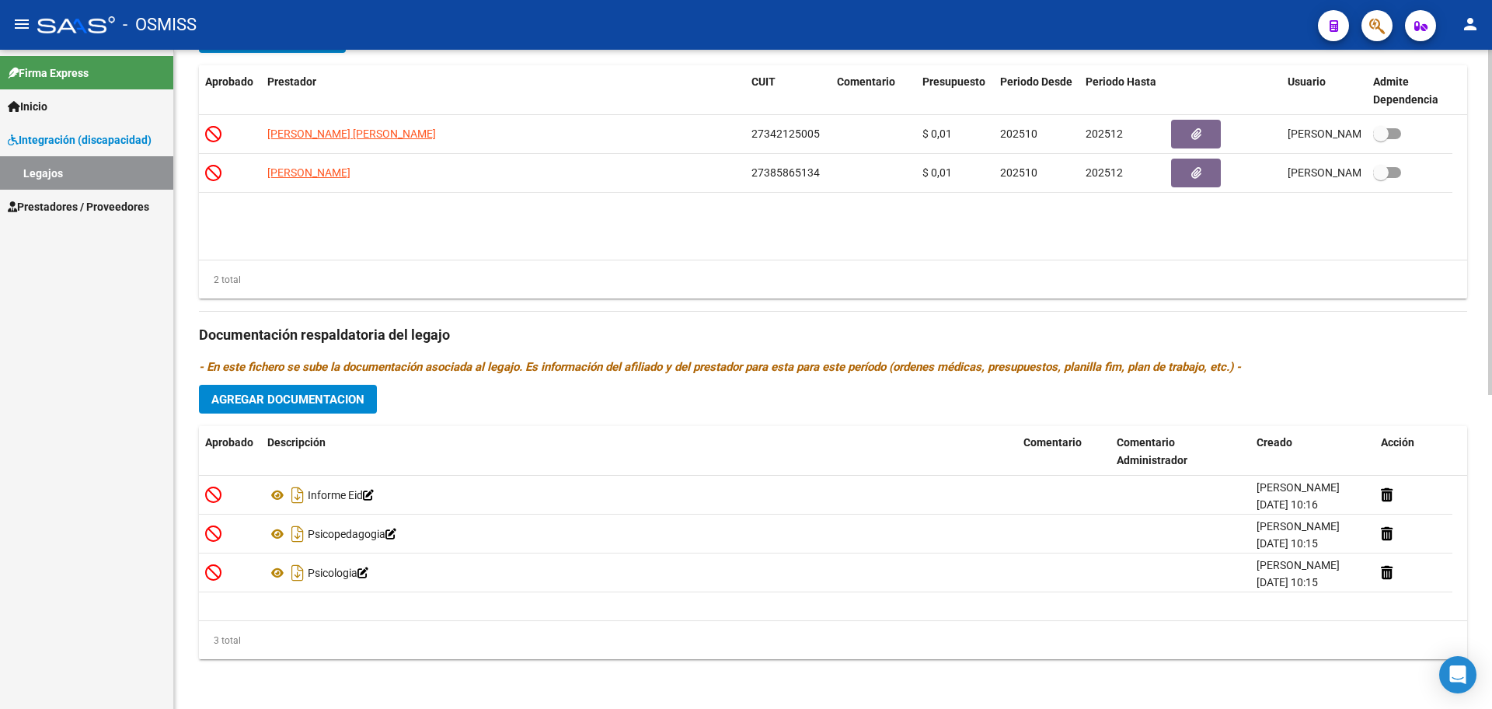
scroll to position [16, 0]
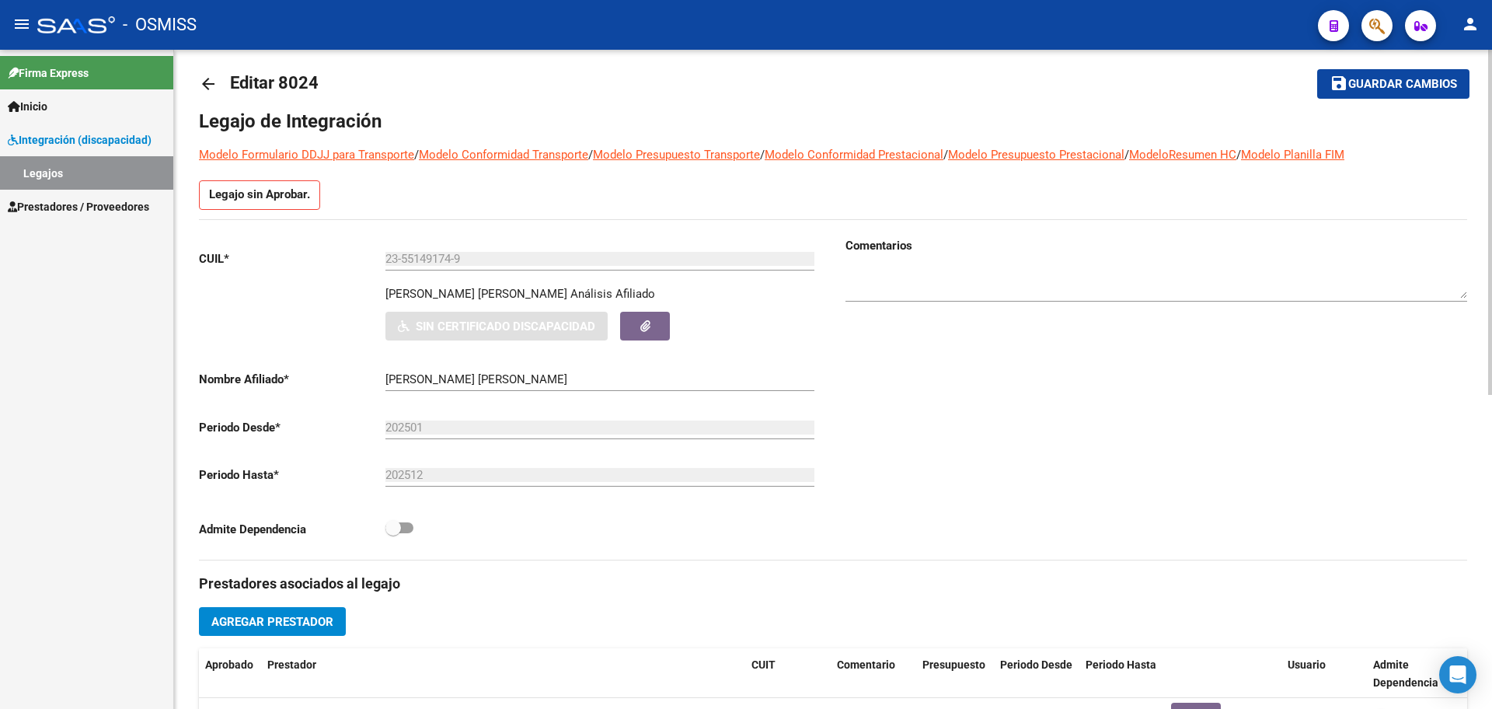
click at [1370, 88] on span "Guardar cambios" at bounding box center [1402, 85] width 109 height 14
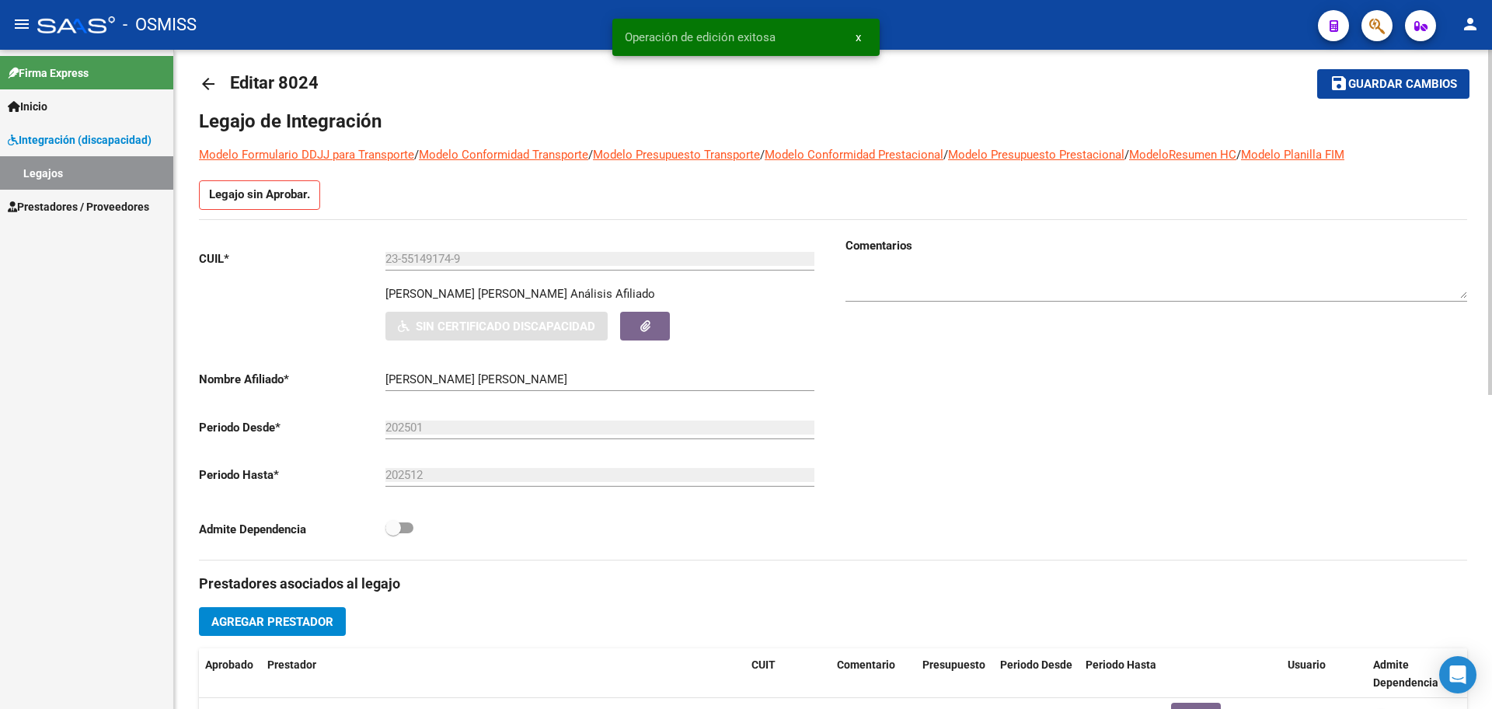
click at [205, 80] on mat-icon "arrow_back" at bounding box center [208, 84] width 19 height 19
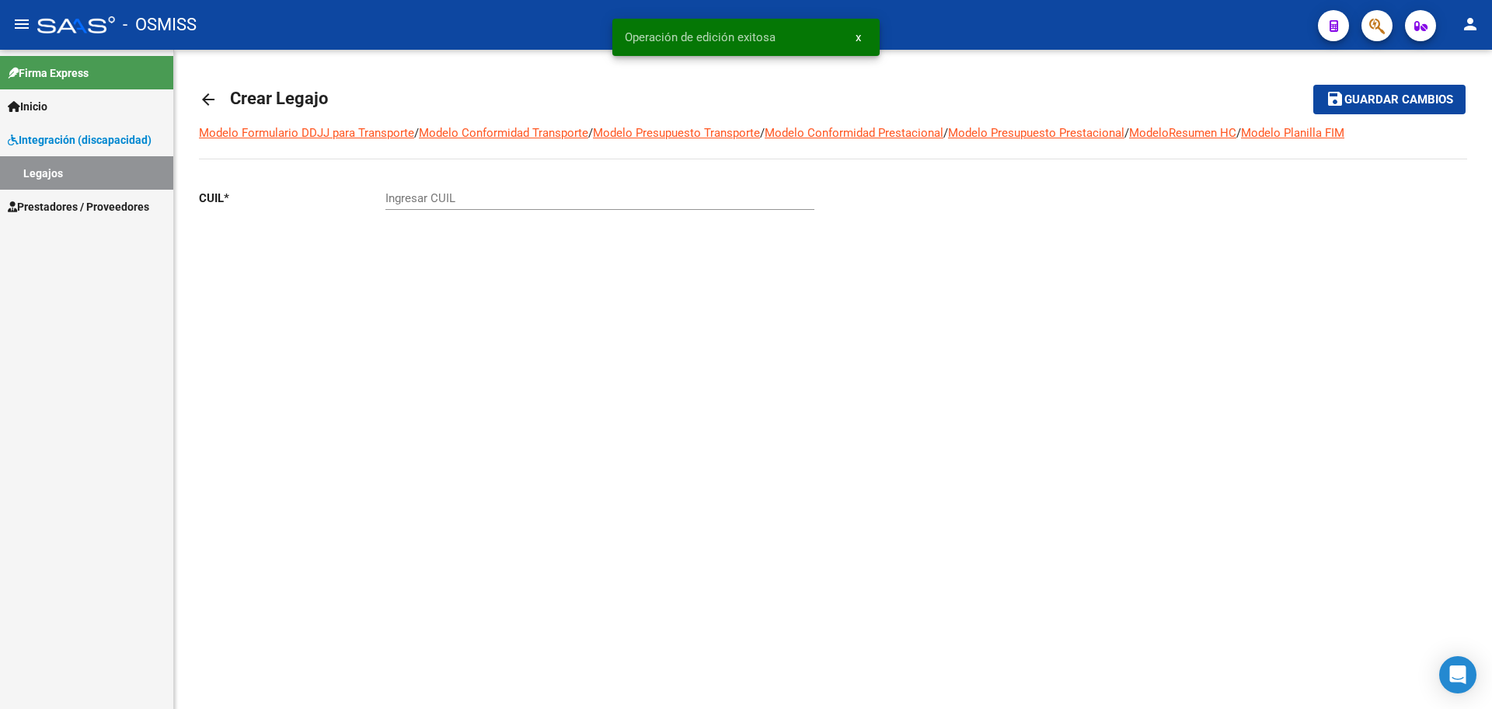
click at [205, 80] on mat-toolbar-row "arrow_back Crear Legajo" at bounding box center [693, 100] width 989 height 50
click at [211, 99] on mat-icon "arrow_back" at bounding box center [208, 99] width 19 height 19
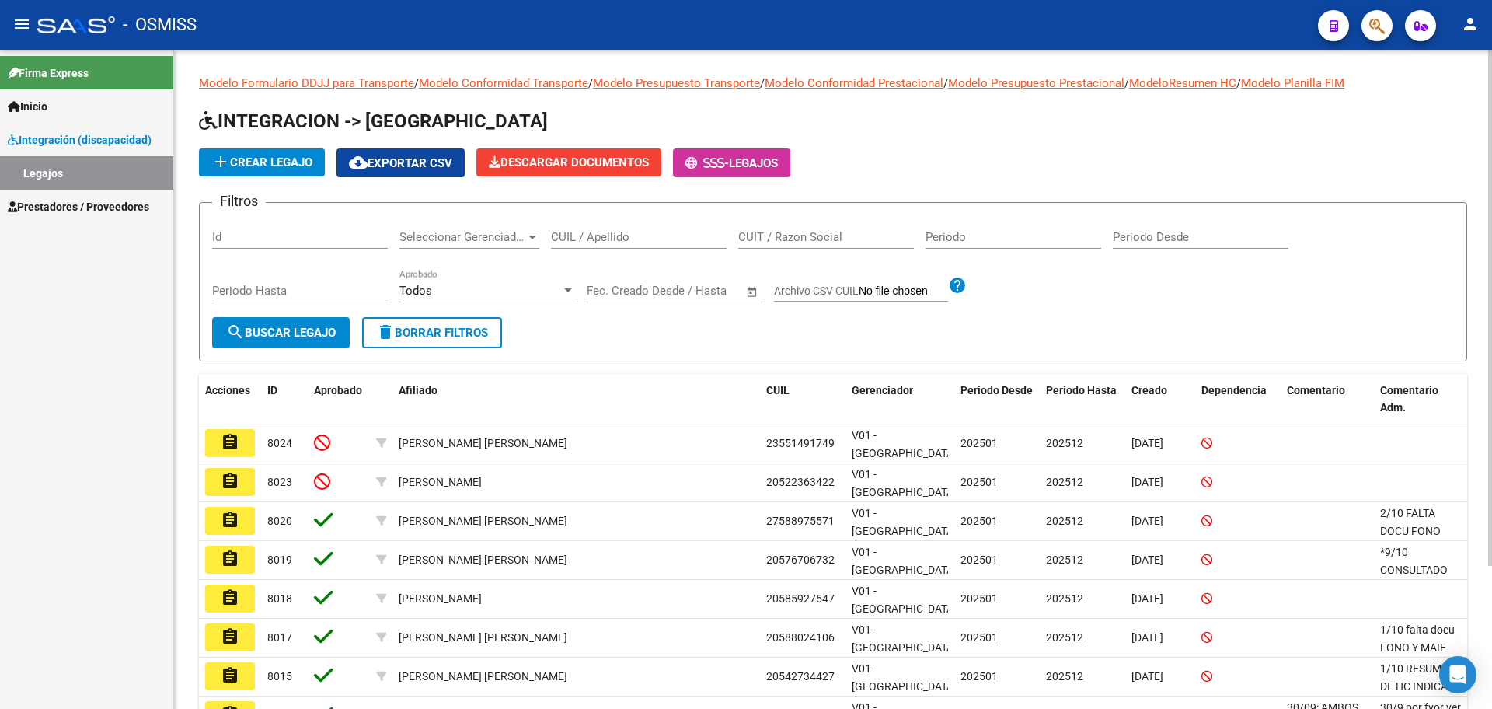
click at [616, 236] on input "CUIL / Apellido" at bounding box center [639, 237] width 176 height 14
type input "[PERSON_NAME]"
click at [315, 335] on span "search Buscar Legajo" at bounding box center [281, 333] width 110 height 14
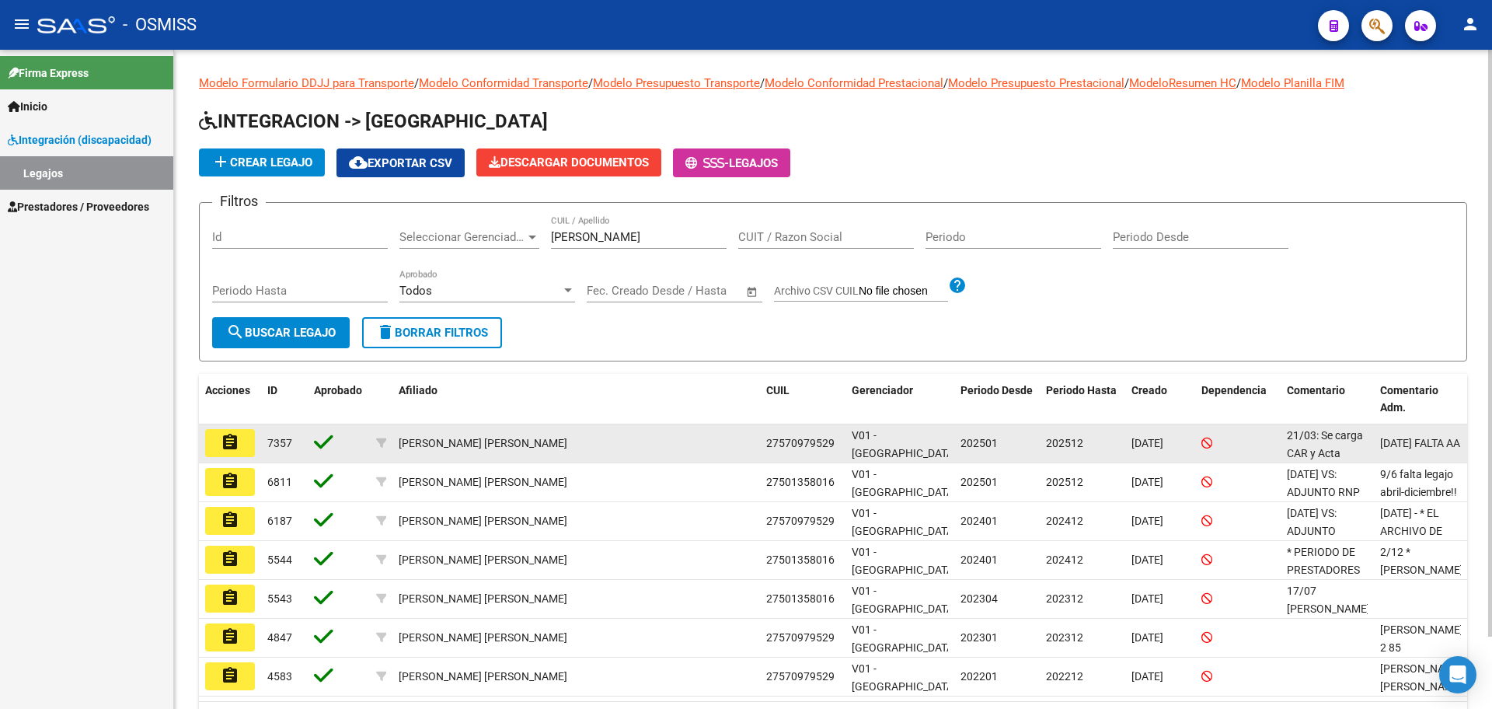
click at [214, 450] on button "assignment" at bounding box center [230, 443] width 50 height 28
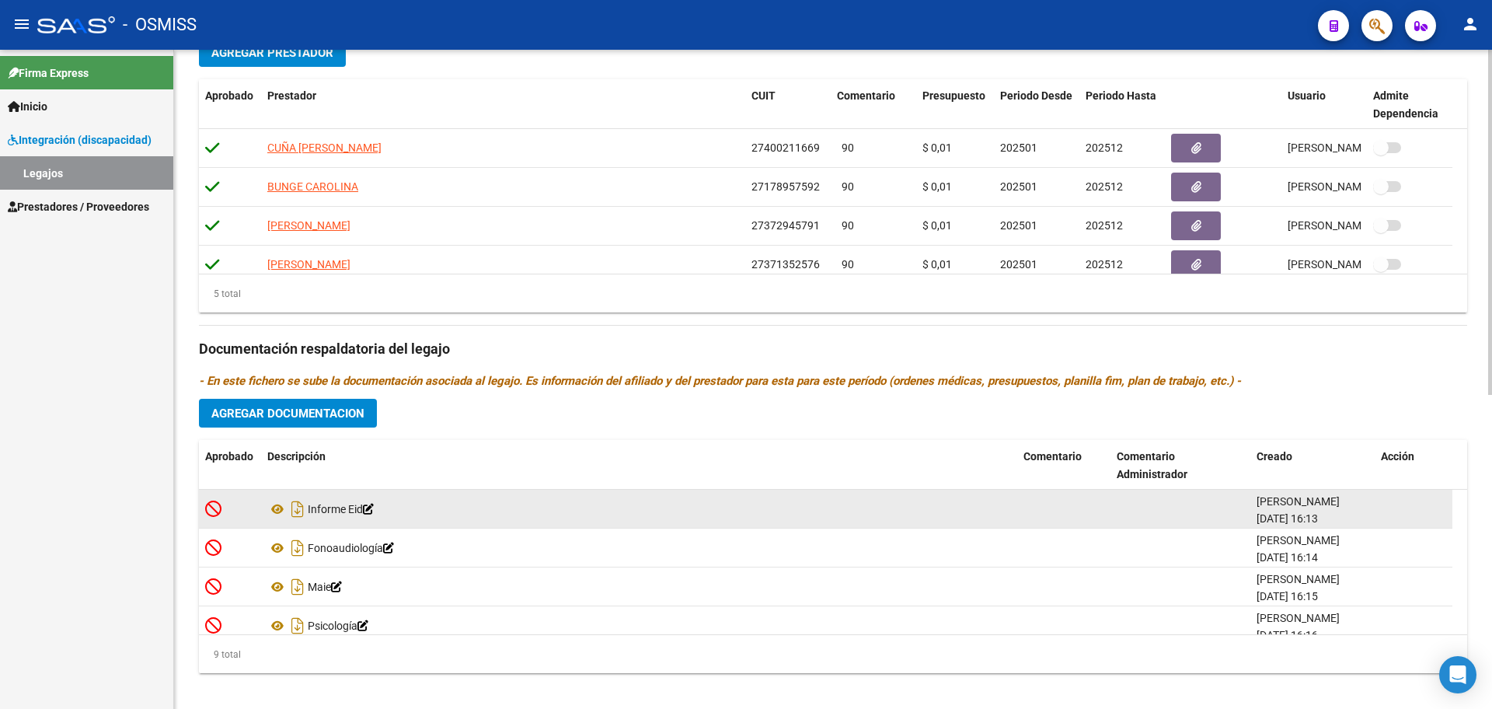
scroll to position [598, 0]
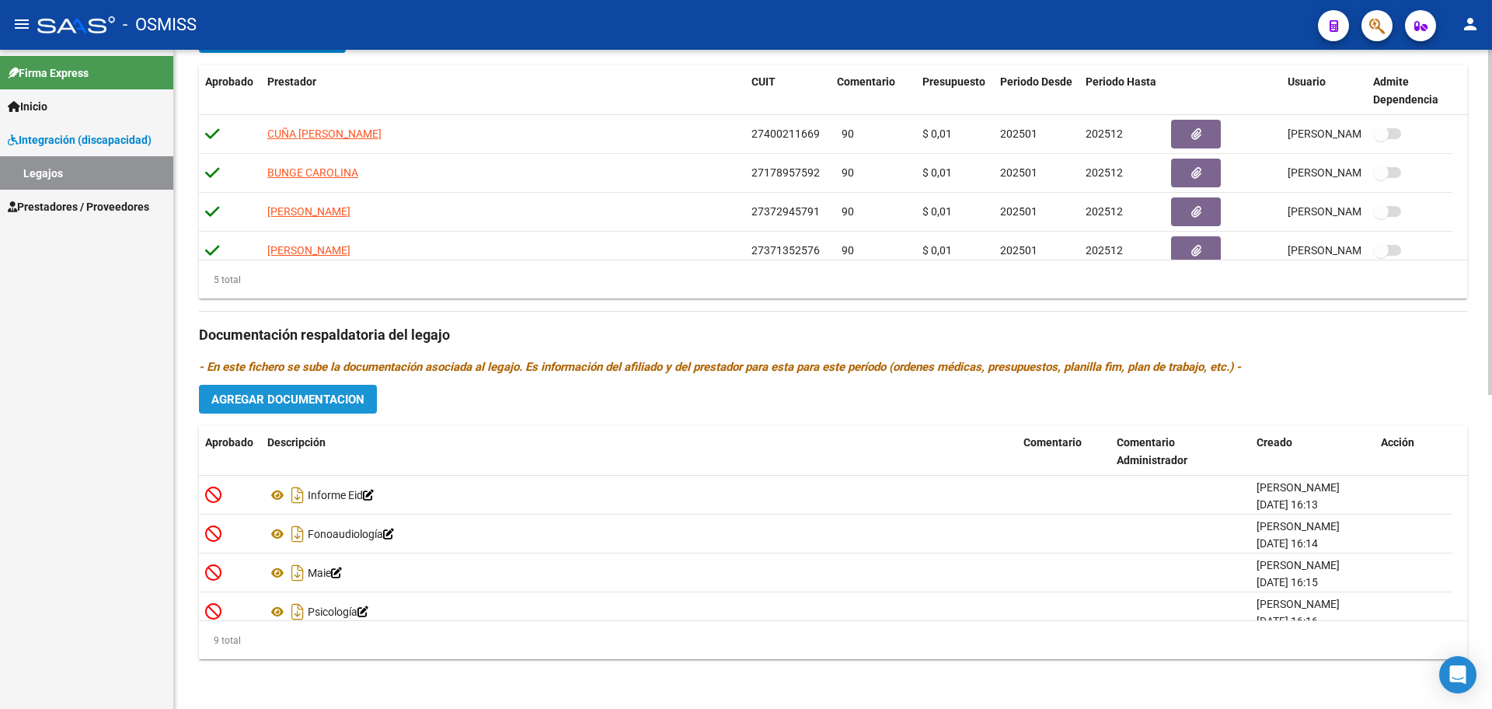
click at [315, 402] on span "Agregar Documentacion" at bounding box center [287, 399] width 153 height 14
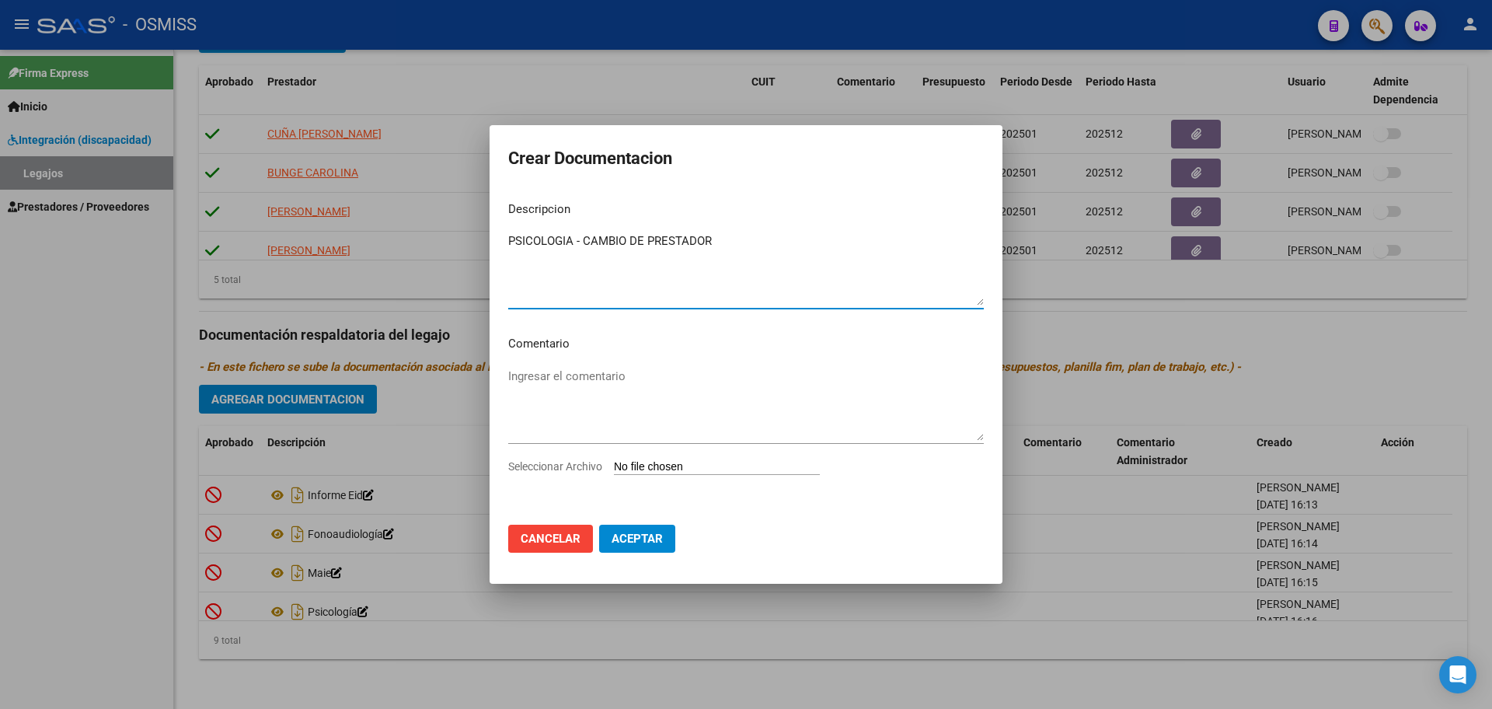
type textarea "PSICOLOGIA - CAMBIO DE PRESTADOR"
click at [673, 462] on input "Seleccionar Archivo" at bounding box center [717, 467] width 206 height 15
type input "C:\fakepath\.[PERSON_NAME]- PSIC NUEVO.pdf"
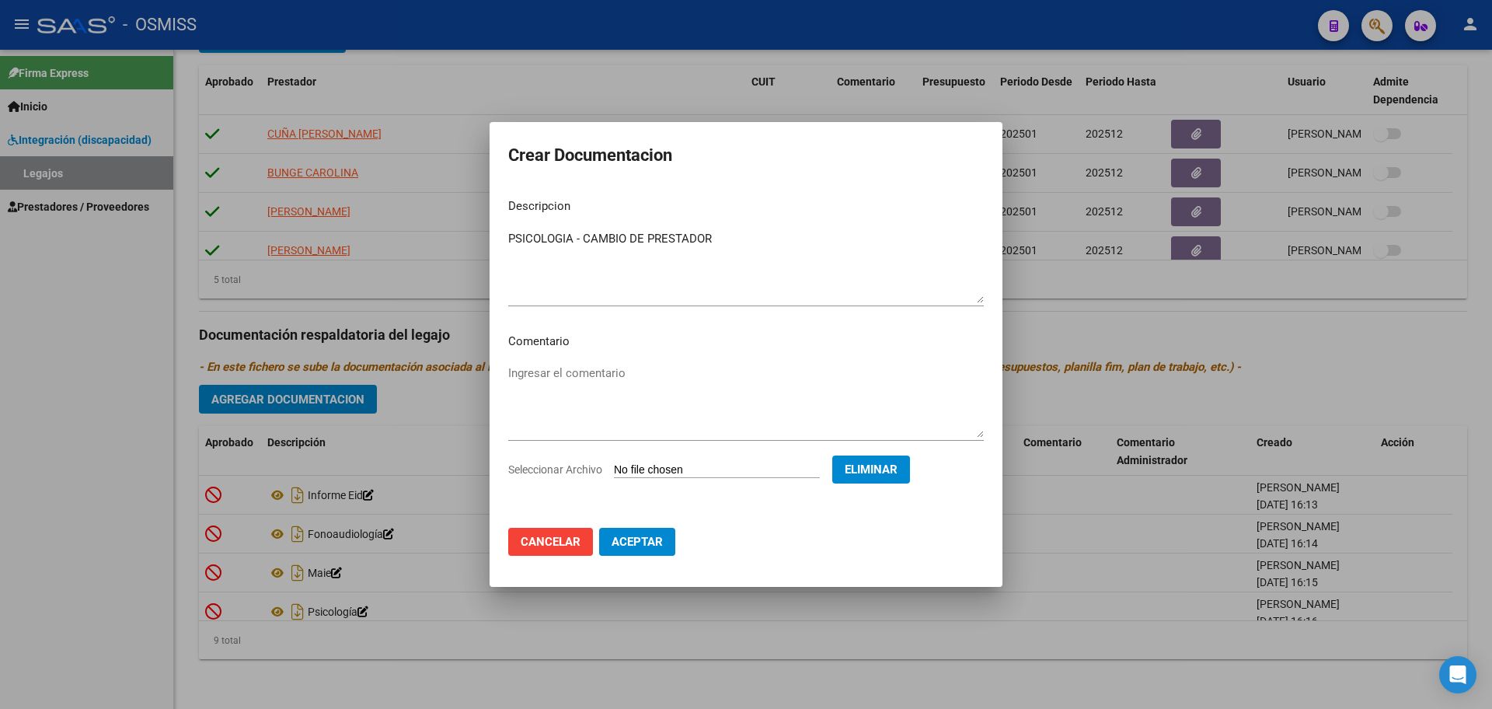
click at [631, 541] on span "Aceptar" at bounding box center [636, 541] width 51 height 14
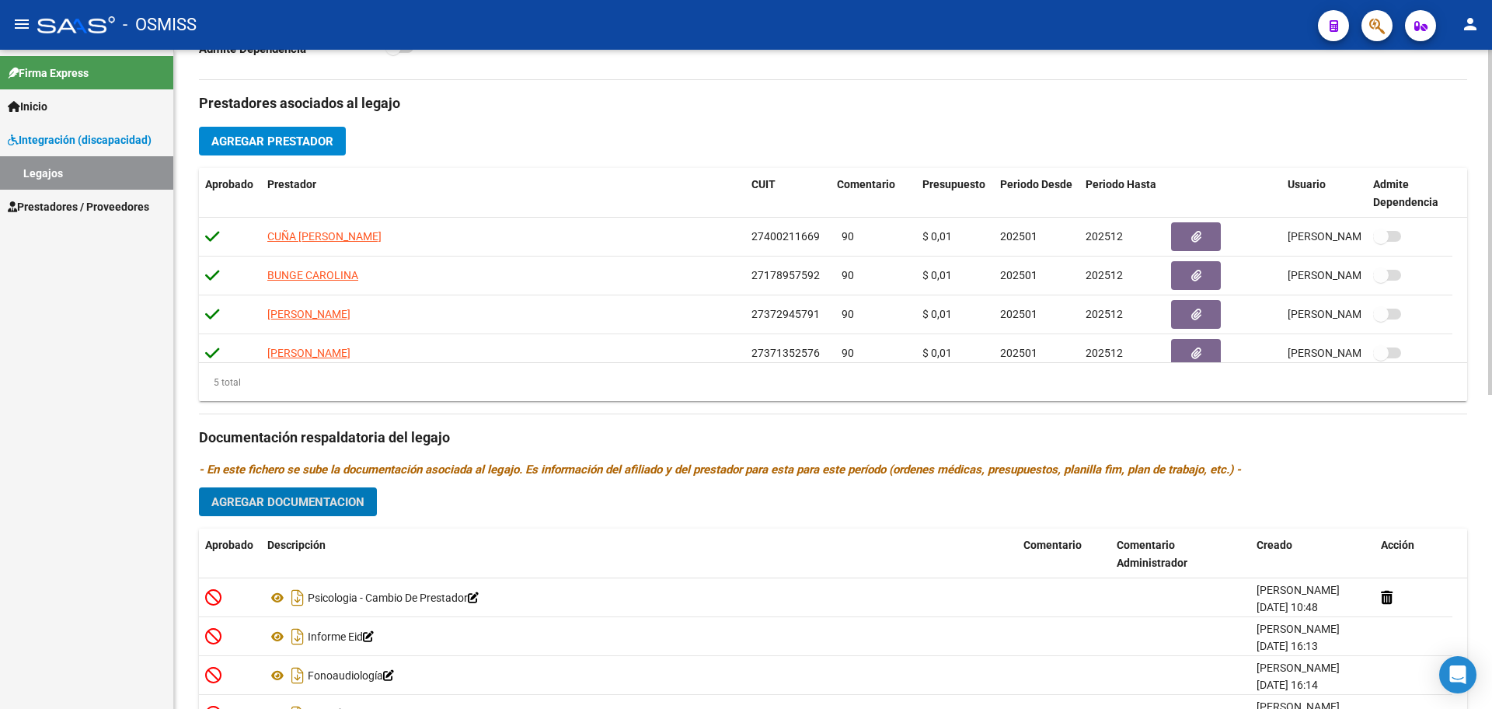
scroll to position [404, 0]
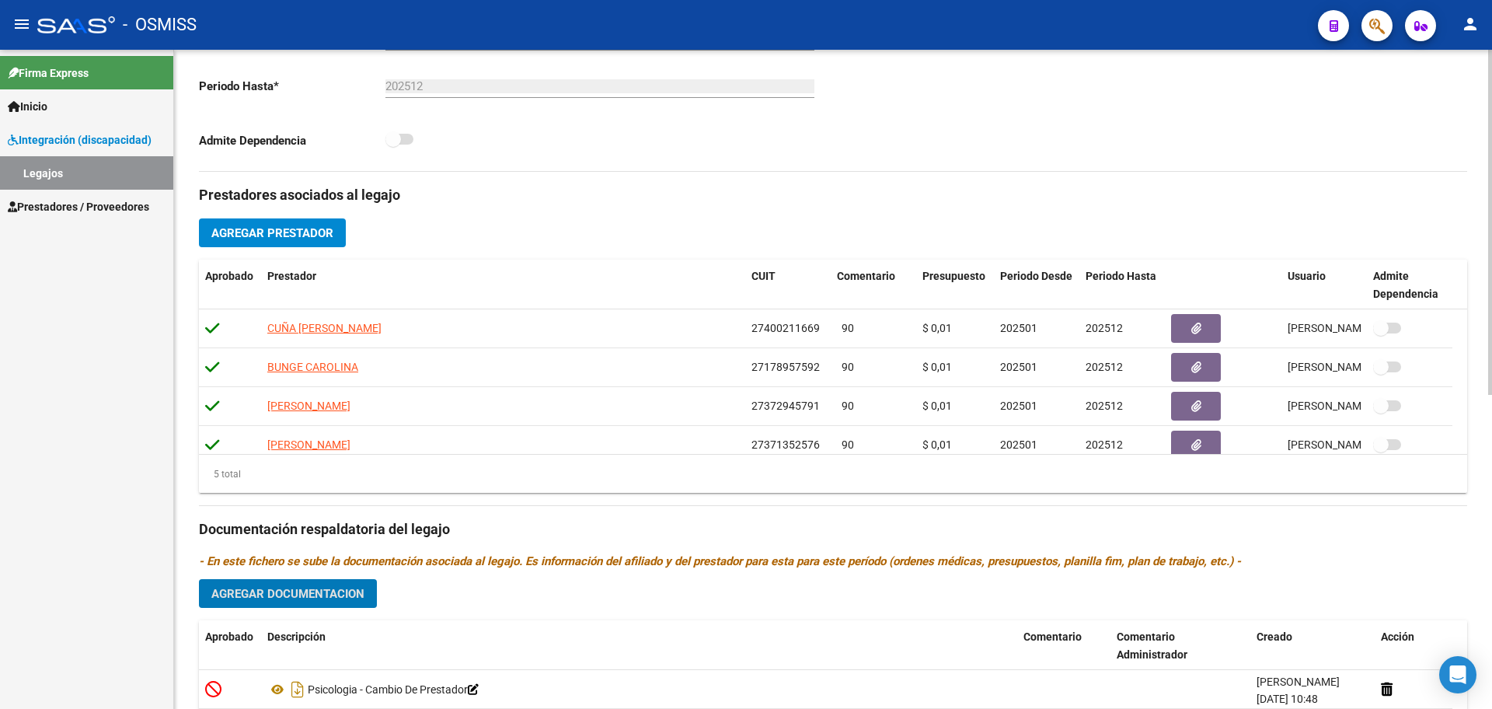
click at [326, 235] on span "Agregar Prestador" at bounding box center [272, 233] width 122 height 14
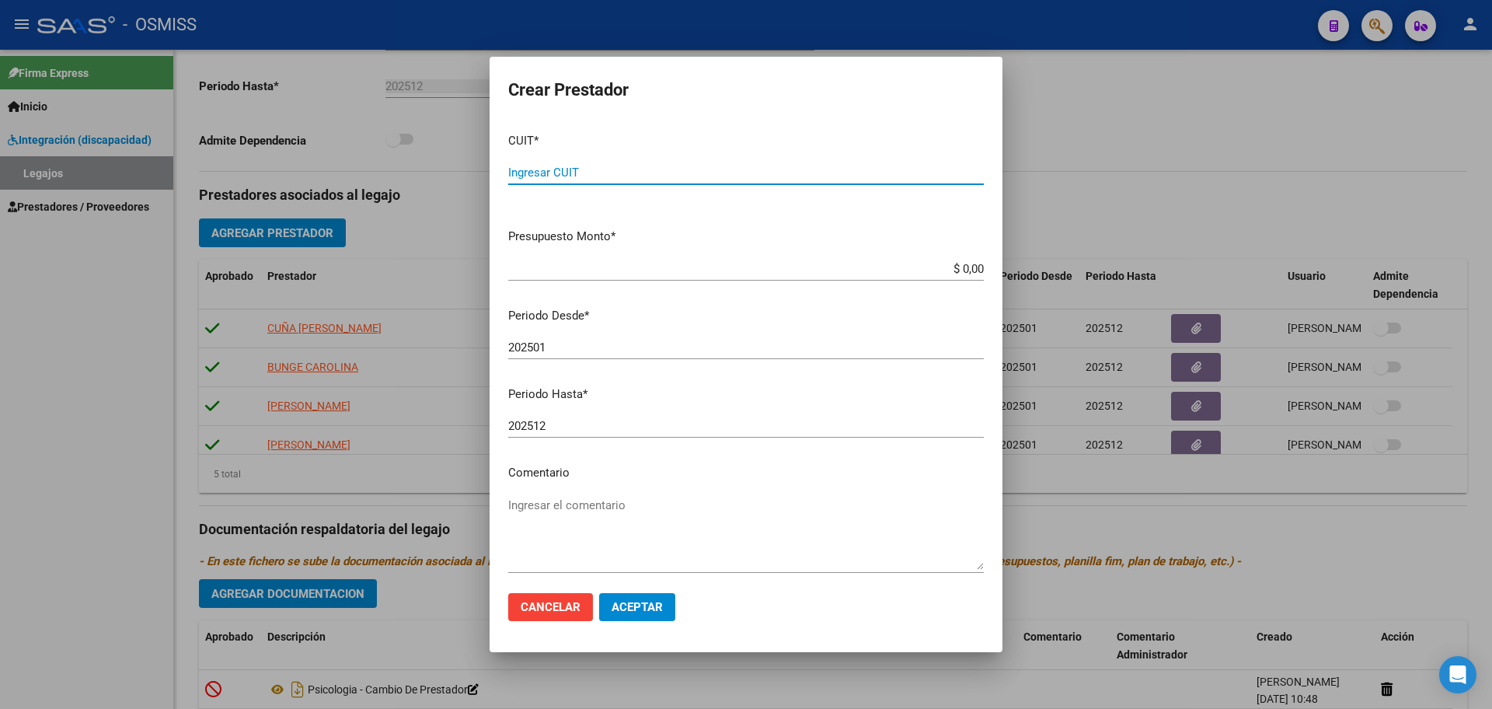
paste input "27-36684988-8"
type input "27-36684988-8"
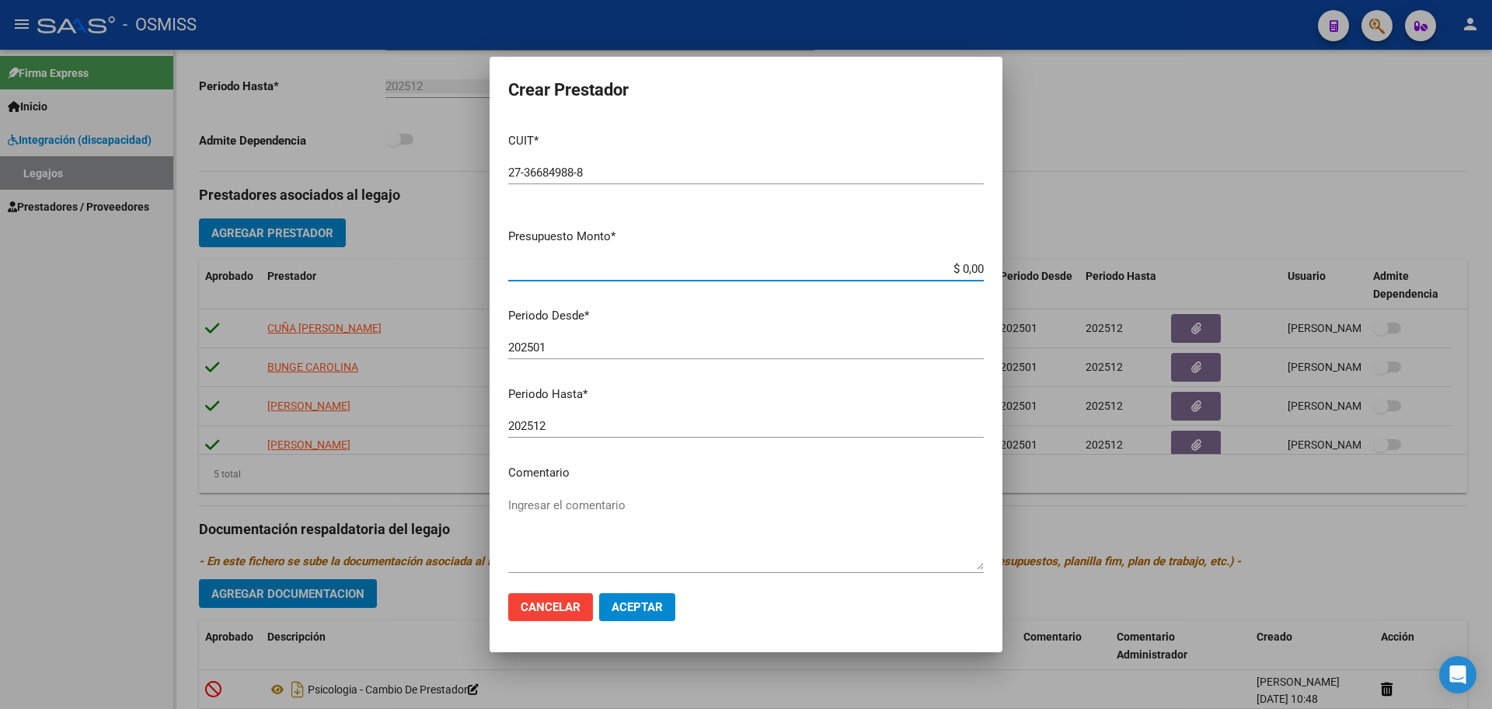
type input "$ 0,01"
type input "202509"
click at [628, 613] on span "Aceptar" at bounding box center [636, 607] width 51 height 14
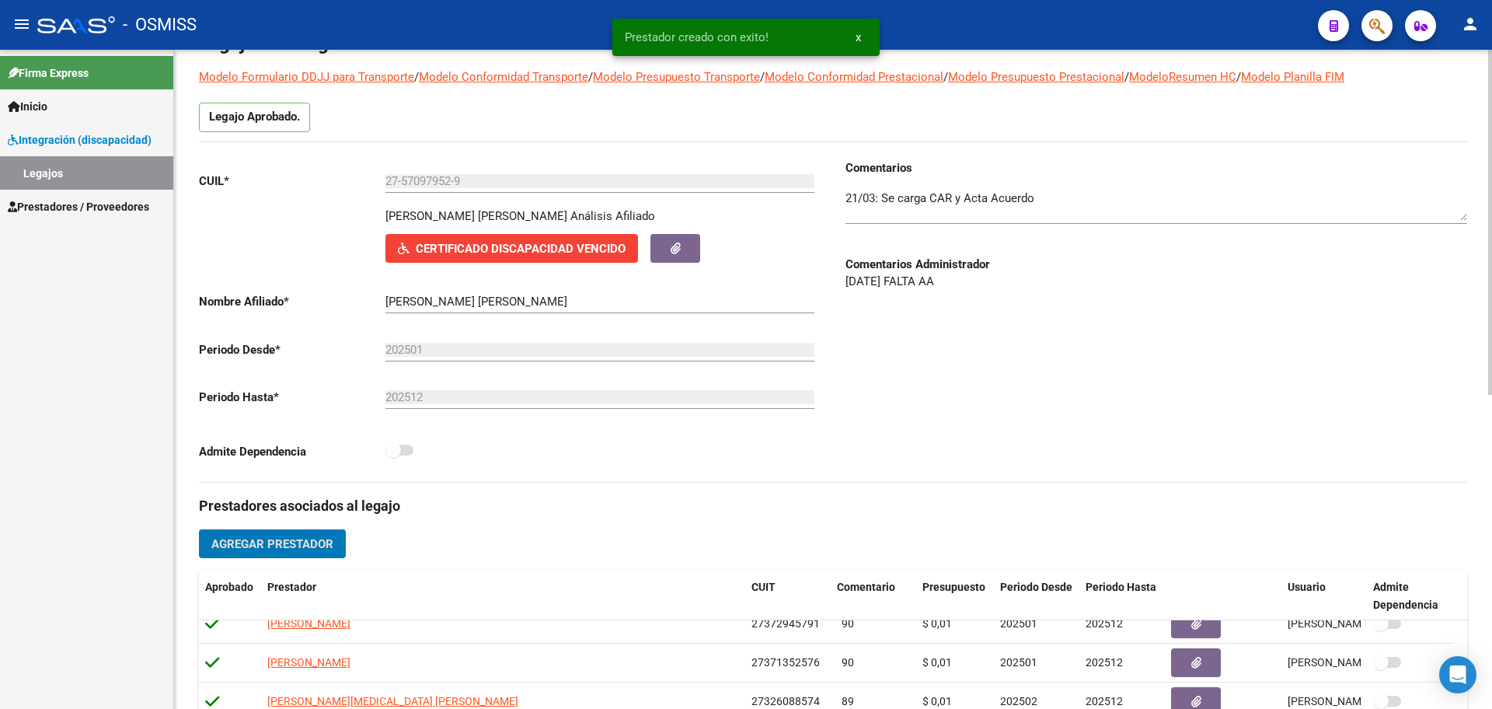
scroll to position [16, 0]
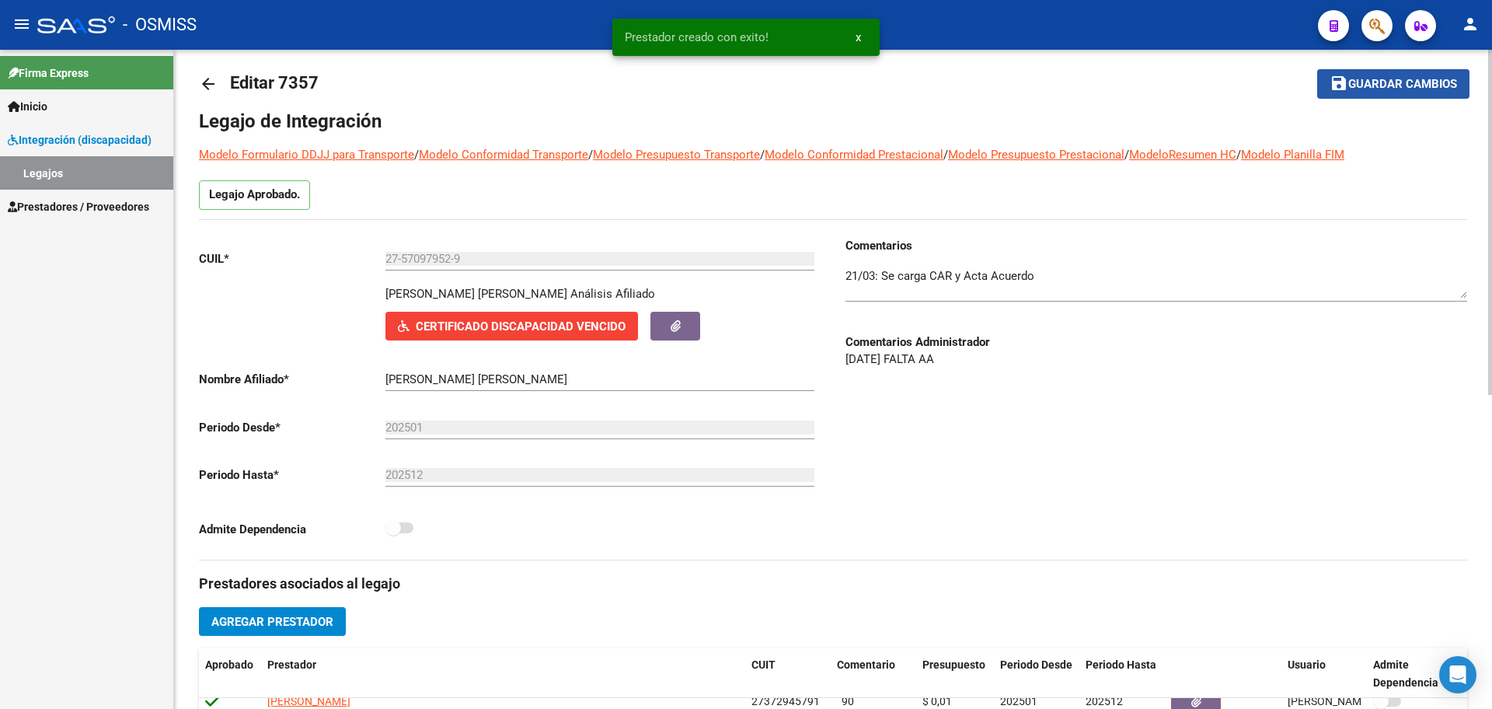
click at [1367, 86] on span "Guardar cambios" at bounding box center [1402, 85] width 109 height 14
click at [209, 85] on mat-icon "arrow_back" at bounding box center [208, 84] width 19 height 19
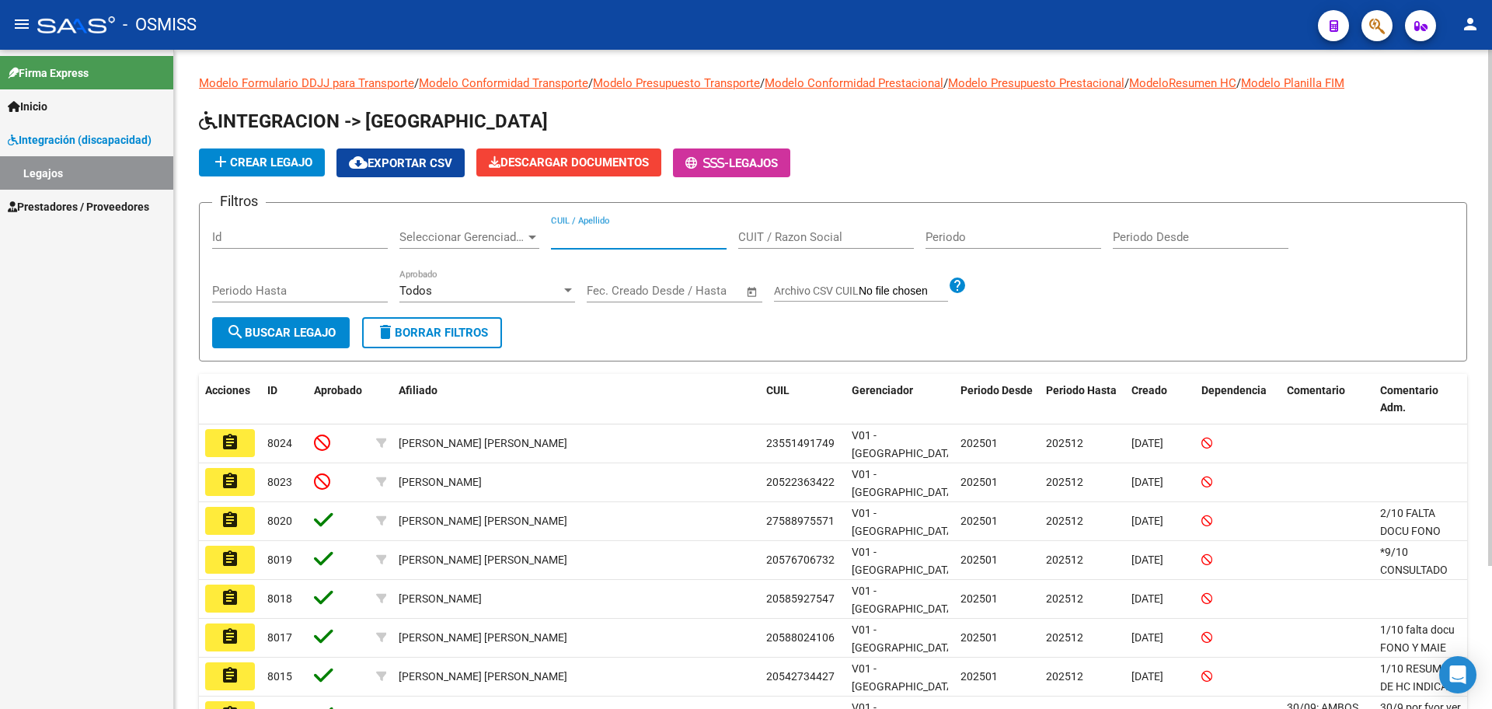
click at [566, 234] on input "CUIL / Apellido" at bounding box center [639, 237] width 176 height 14
type input "[PERSON_NAME] ma"
click at [308, 343] on button "search Buscar Legajo" at bounding box center [281, 332] width 138 height 31
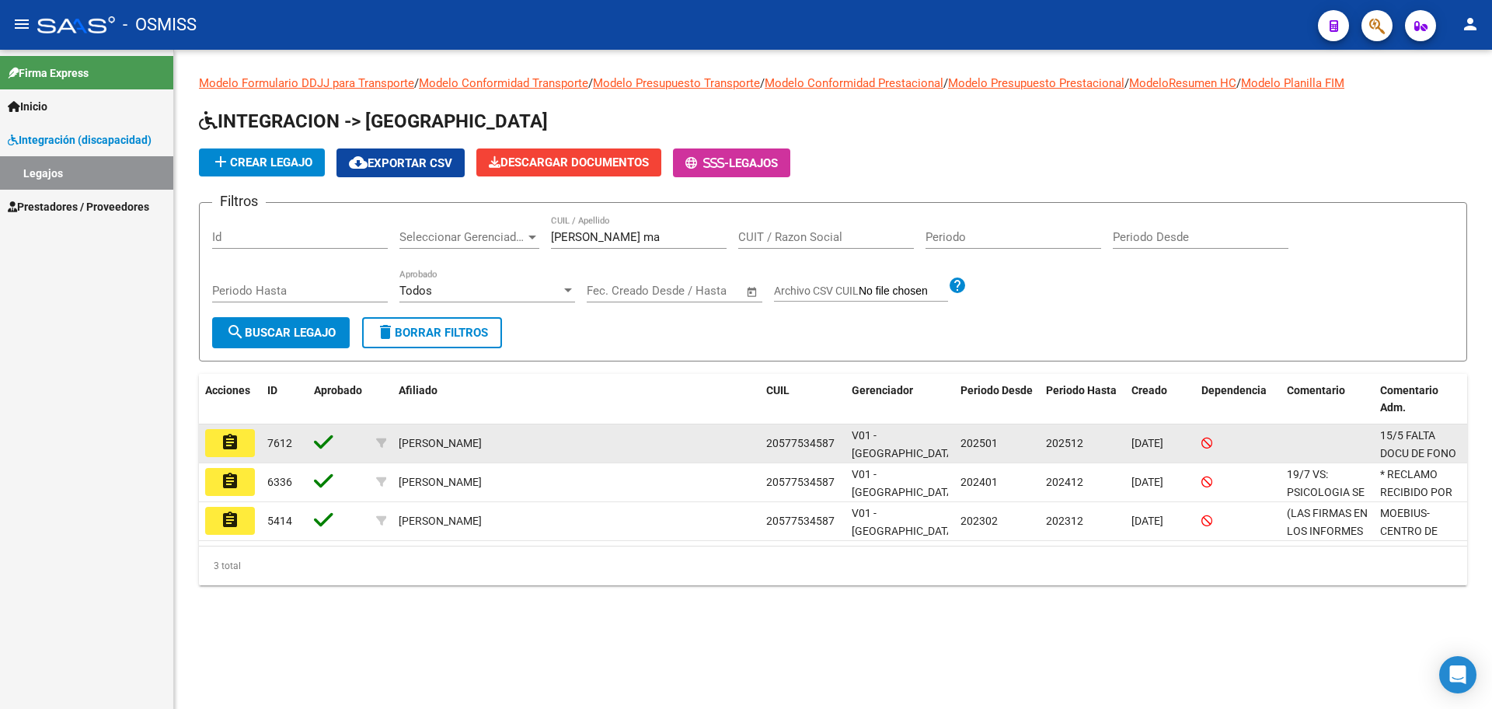
click at [226, 442] on mat-icon "assignment" at bounding box center [230, 442] width 19 height 19
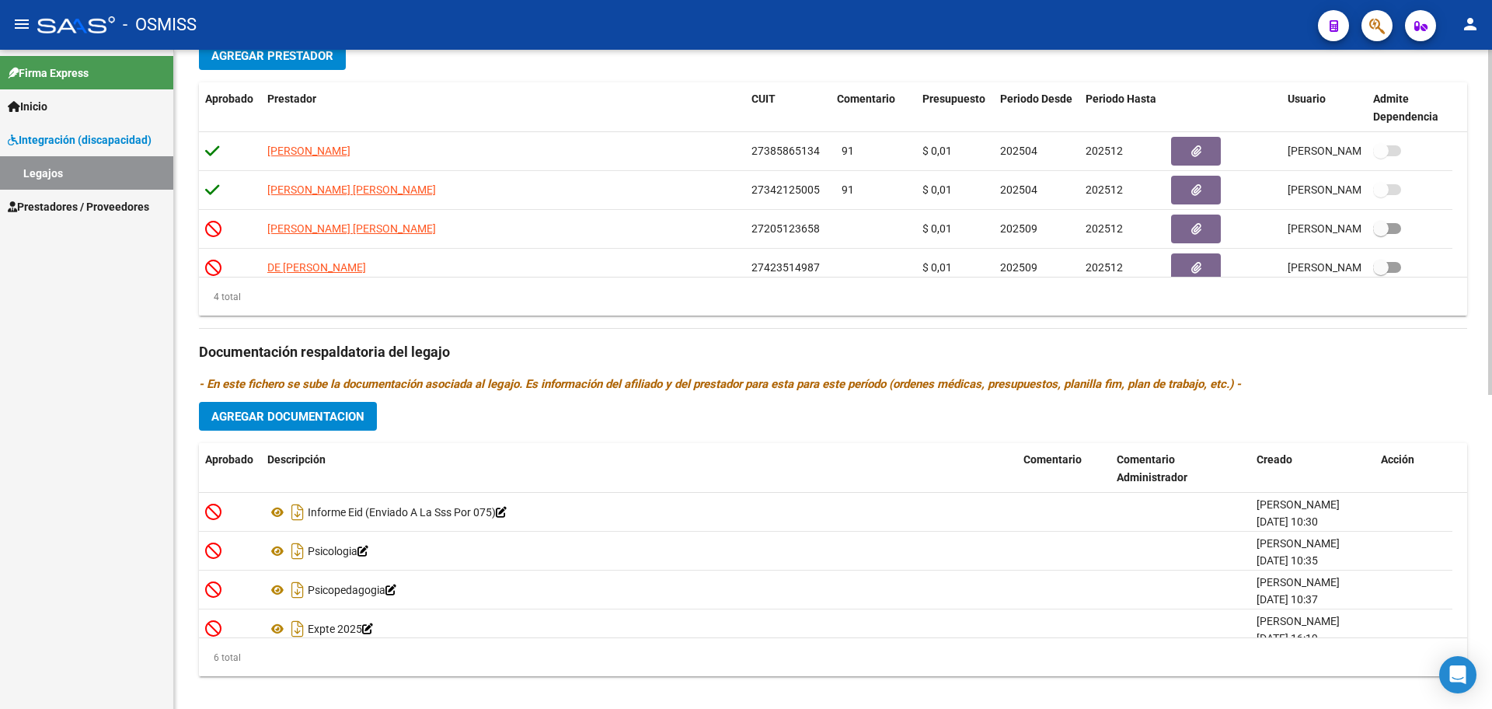
scroll to position [598, 0]
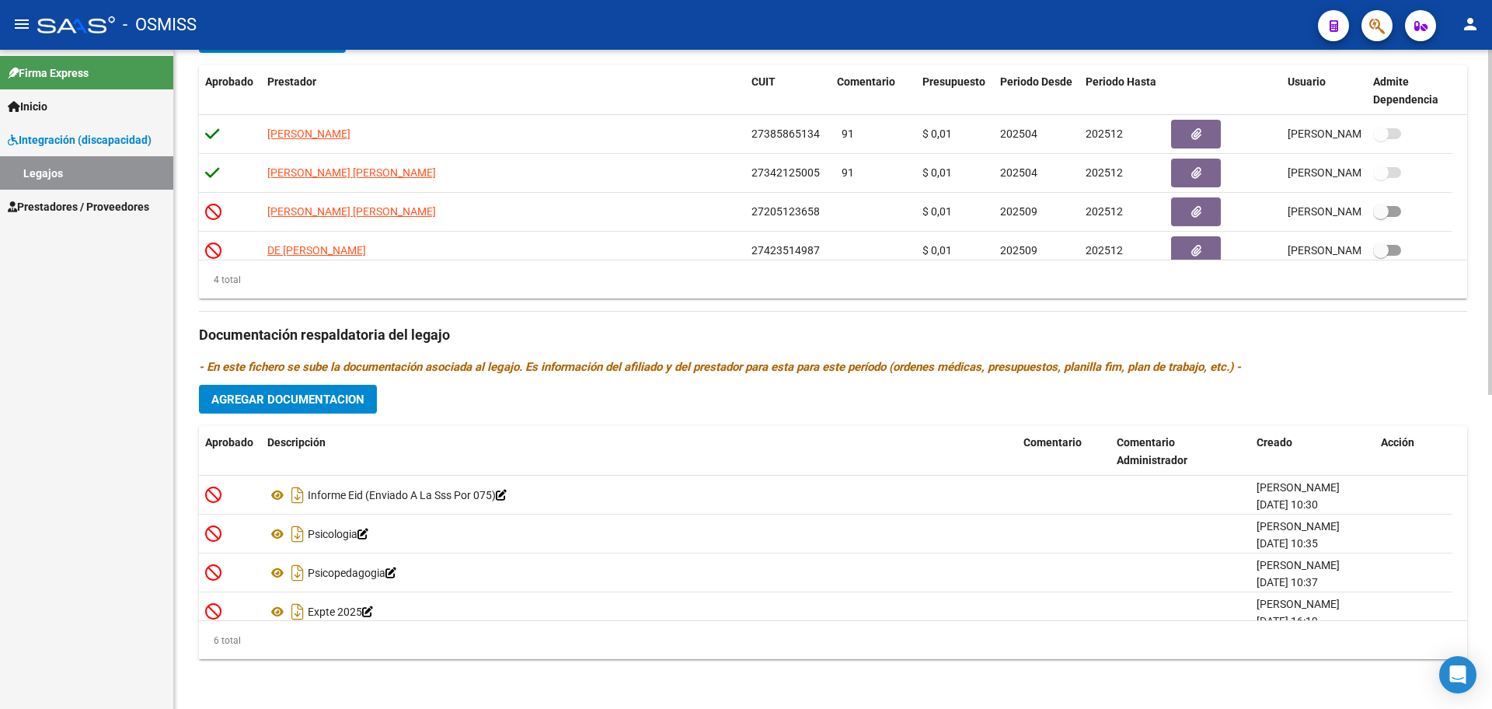
click at [282, 386] on button "Agregar Documentacion" at bounding box center [288, 399] width 178 height 29
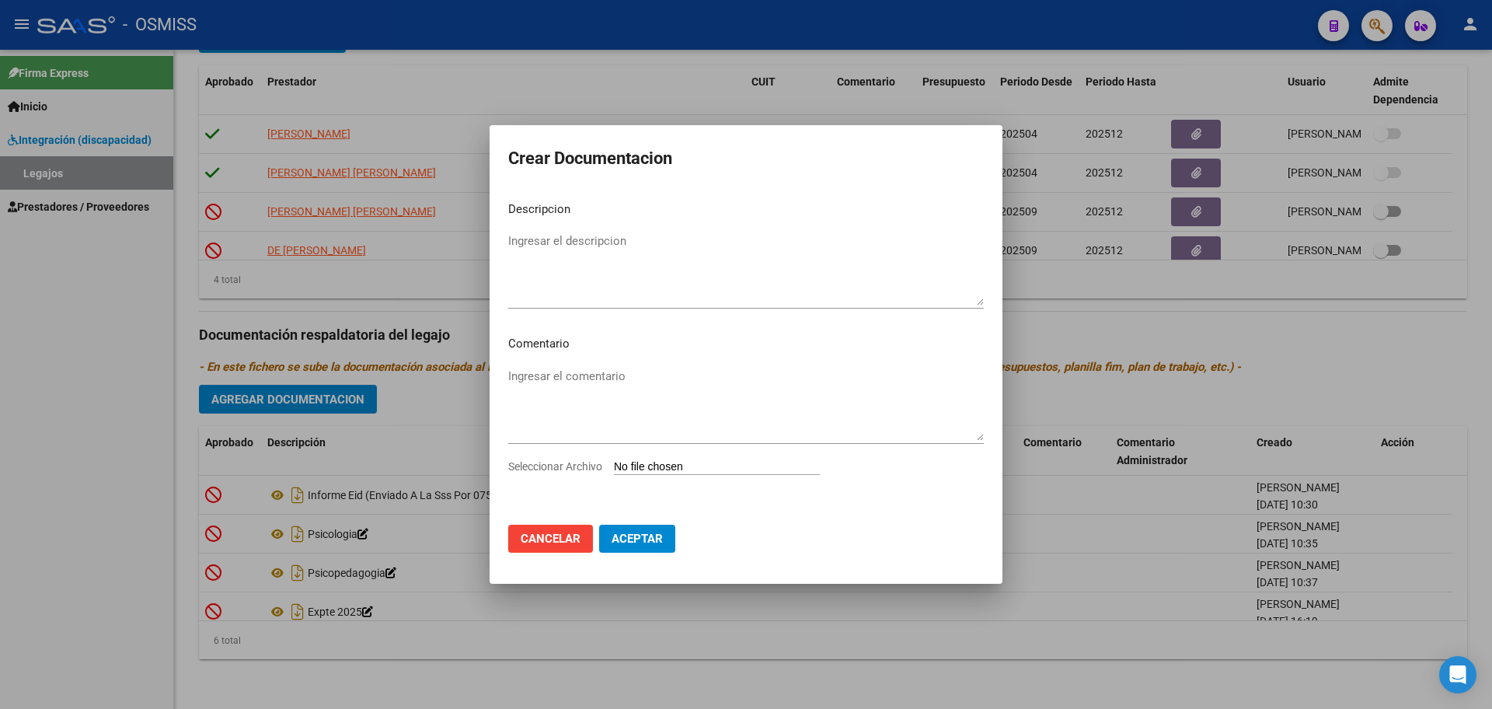
click at [705, 471] on input "Seleccionar Archivo" at bounding box center [717, 467] width 206 height 15
type input "C:\fakepath\[PERSON_NAME]- PSP CAMBIO HORARIO.pdf"
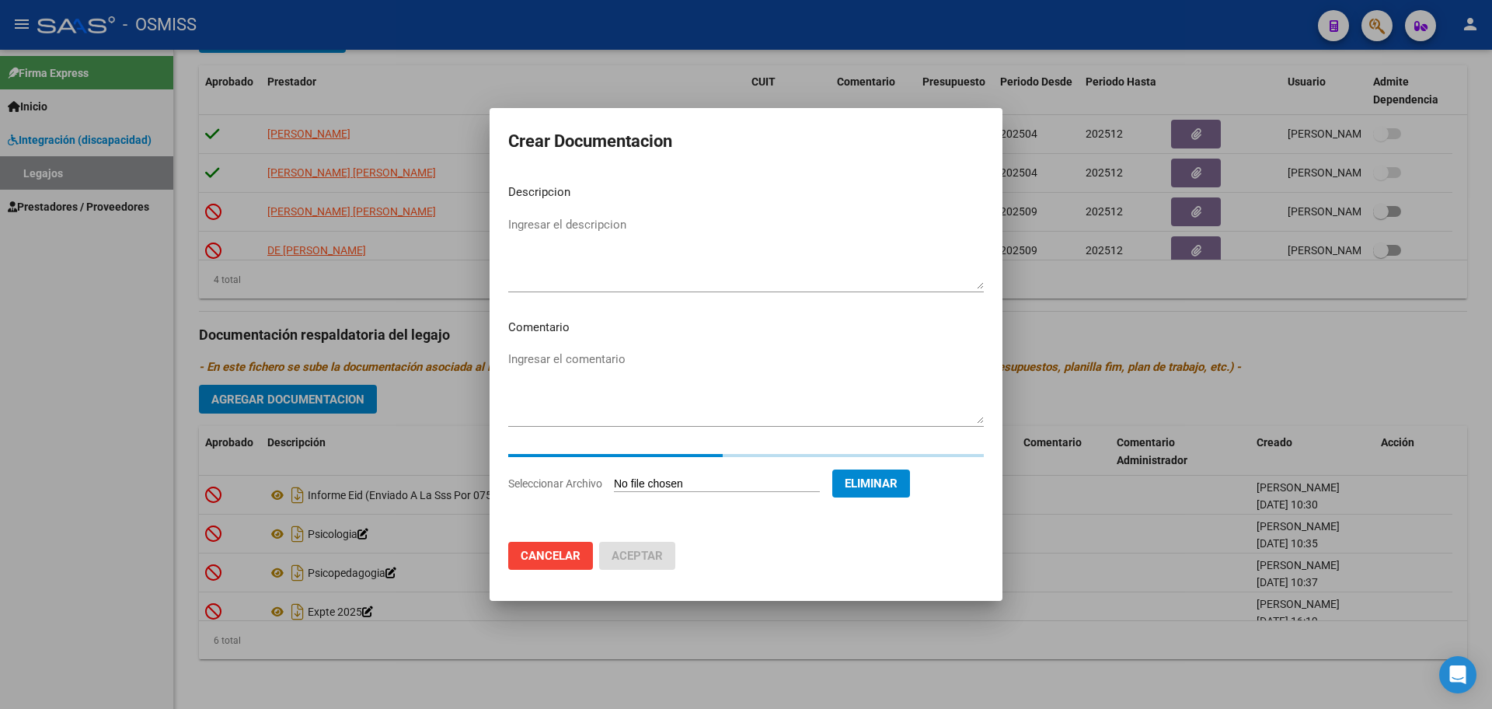
click at [580, 248] on textarea "Ingresar el descripcion" at bounding box center [745, 252] width 475 height 73
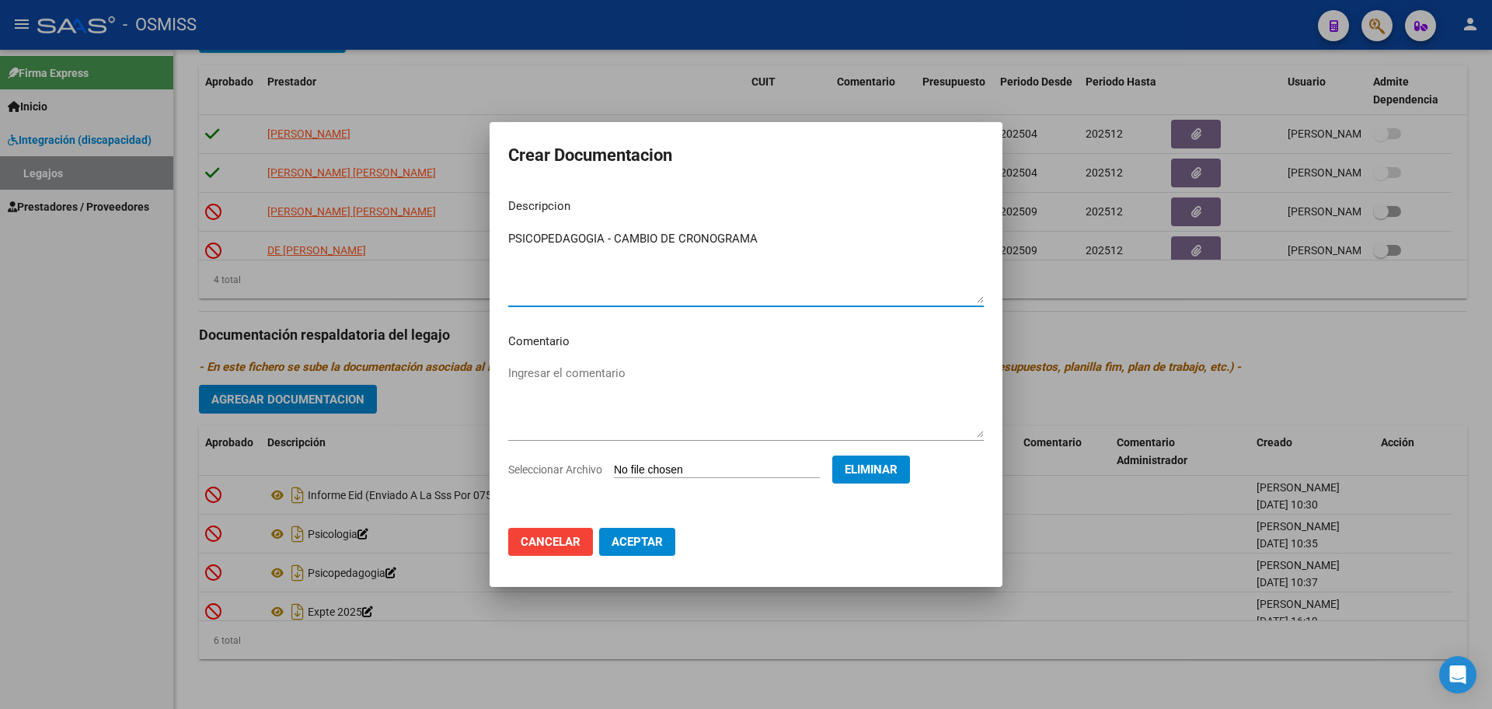
type textarea "PSICOPEDAGOGIA - CAMBIO DE CRONOGRAMA"
click at [656, 540] on span "Aceptar" at bounding box center [636, 541] width 51 height 14
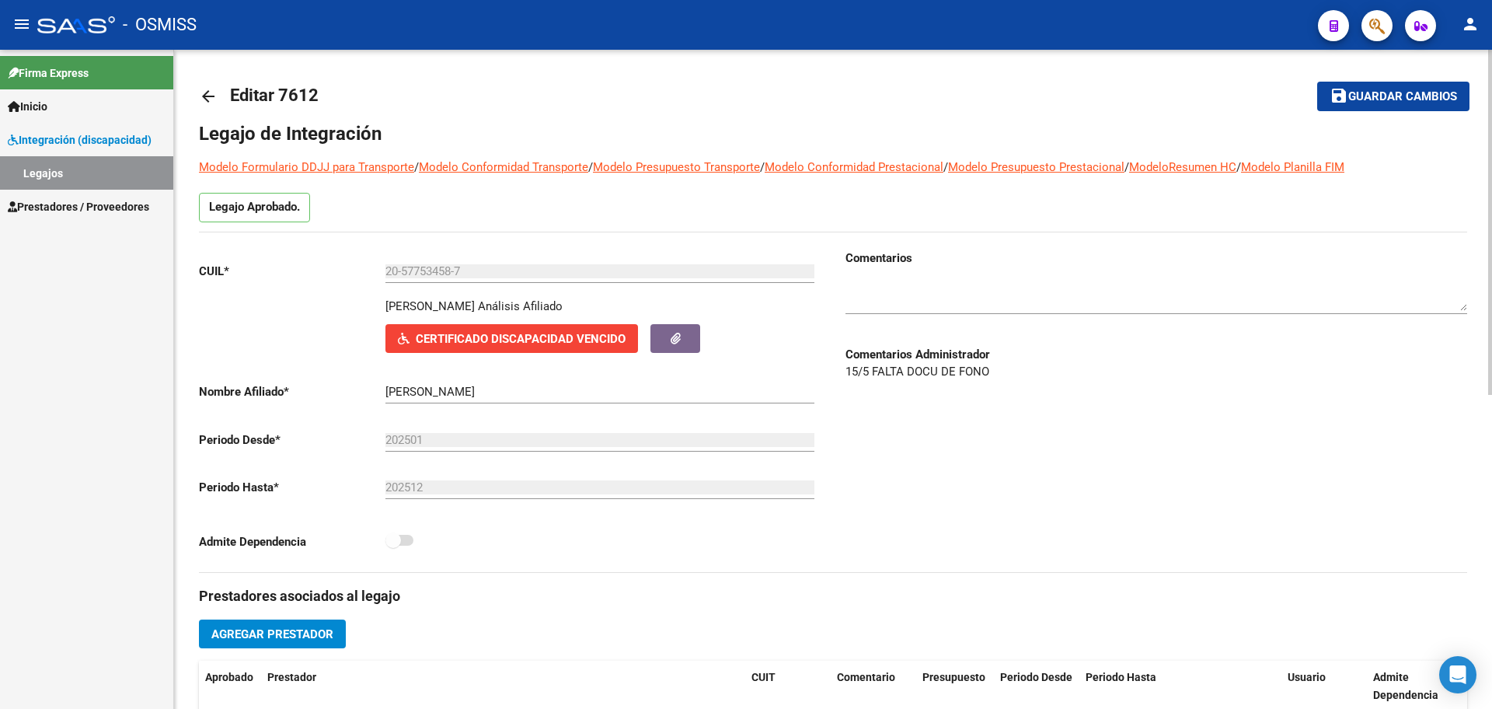
scroll to position [0, 0]
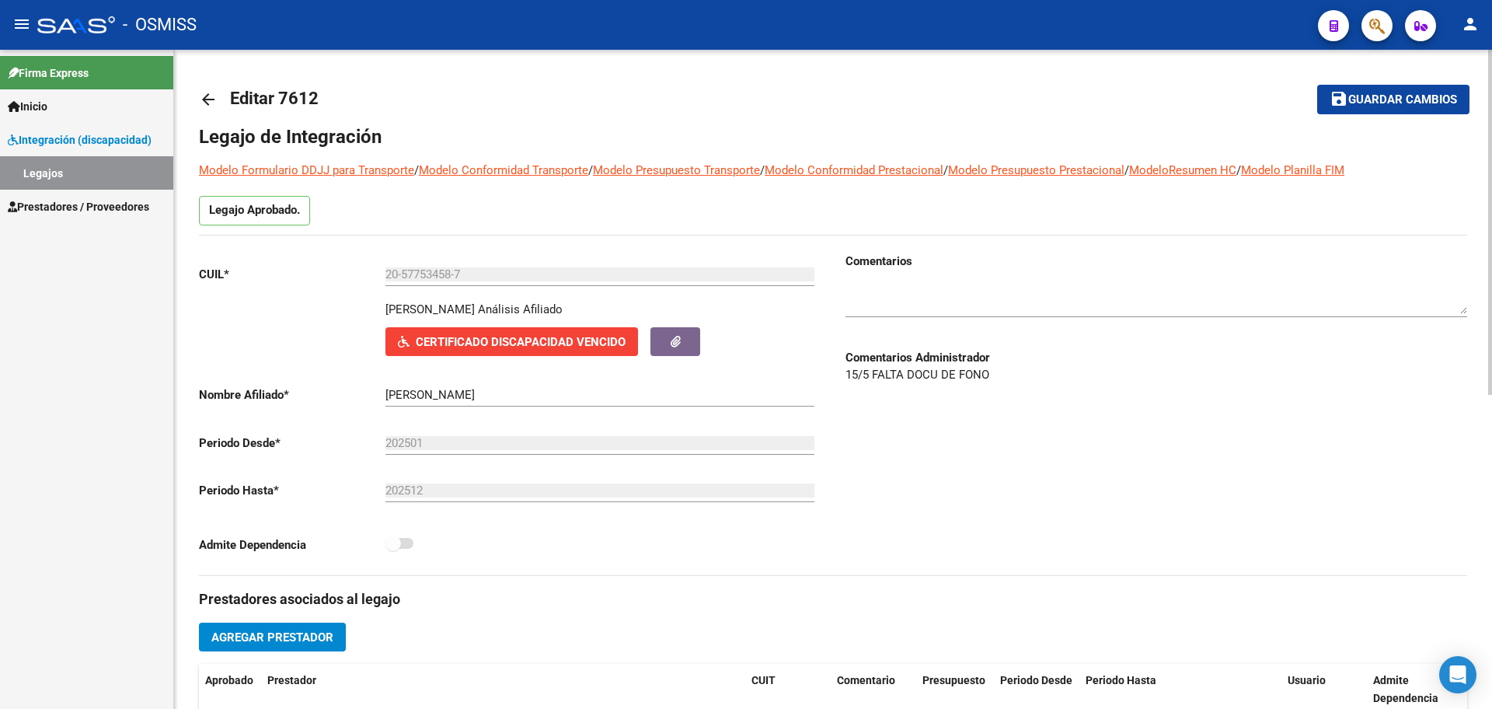
click at [914, 289] on textarea at bounding box center [1156, 298] width 622 height 31
click at [1338, 102] on mat-icon "save" at bounding box center [1338, 98] width 19 height 19
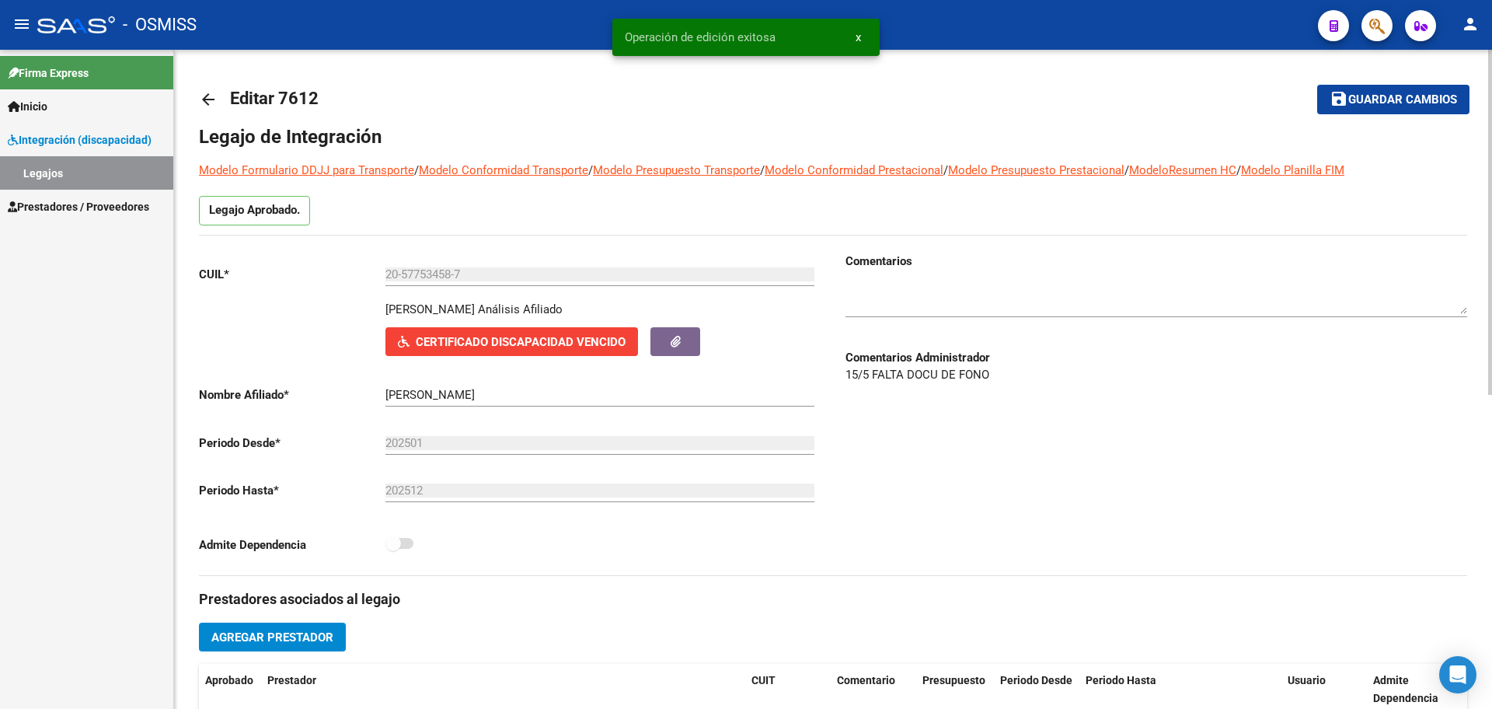
click at [206, 100] on mat-icon "arrow_back" at bounding box center [208, 99] width 19 height 19
